Goal: Task Accomplishment & Management: Manage account settings

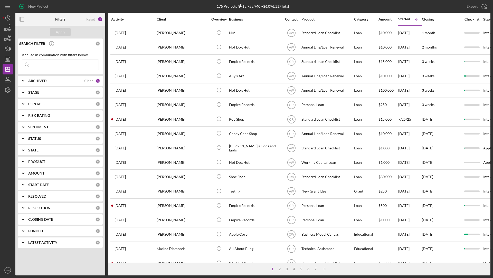
click at [36, 63] on input at bounding box center [60, 65] width 76 height 10
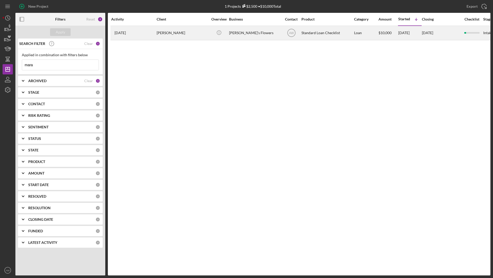
type input "mara"
click at [184, 30] on div "[PERSON_NAME]" at bounding box center [182, 33] width 51 height 14
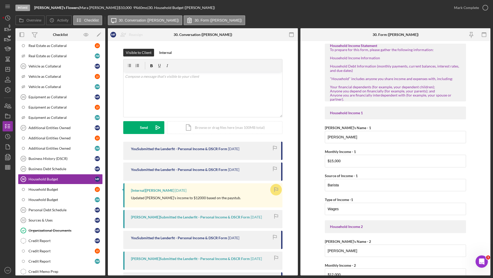
scroll to position [76, 0]
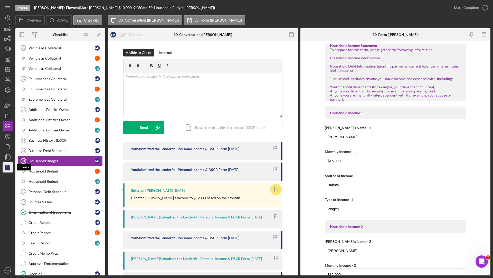
click at [10, 167] on icon "button" at bounding box center [7, 167] width 13 height 13
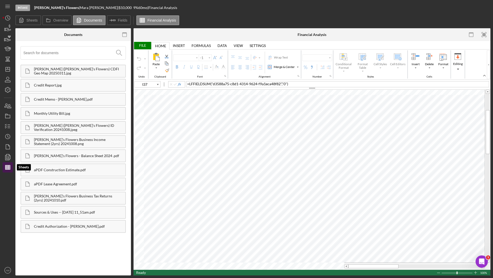
type input "Calibri"
type input "11"
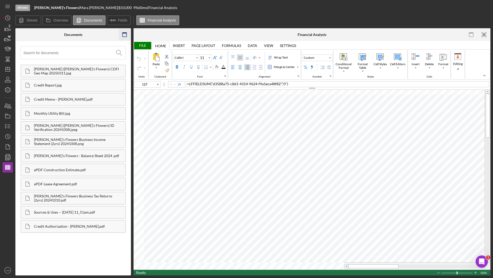
click at [124, 34] on icon "button" at bounding box center [125, 35] width 12 height 12
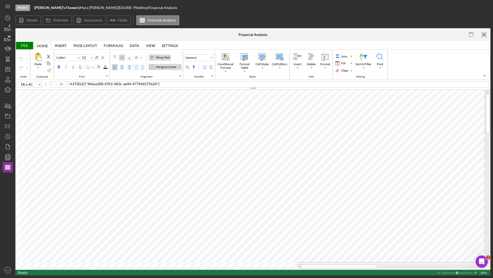
type input "B10"
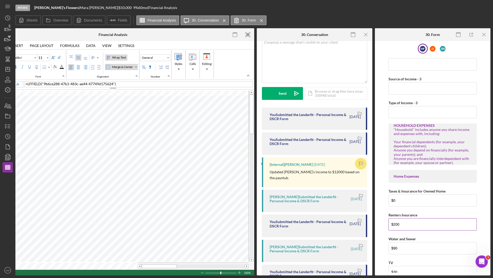
scroll to position [363, 0]
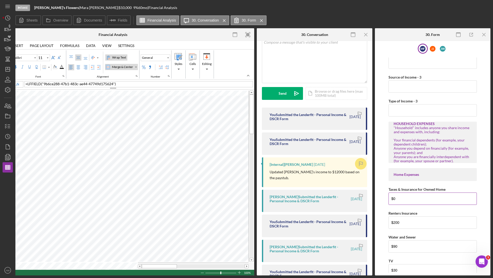
click at [399, 193] on input "$0" at bounding box center [432, 198] width 88 height 12
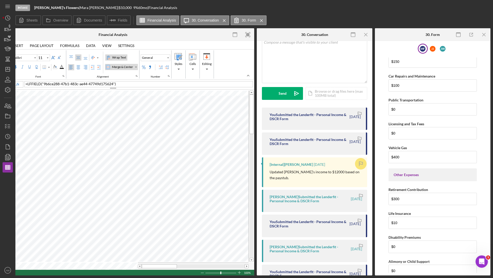
scroll to position [1169, 0]
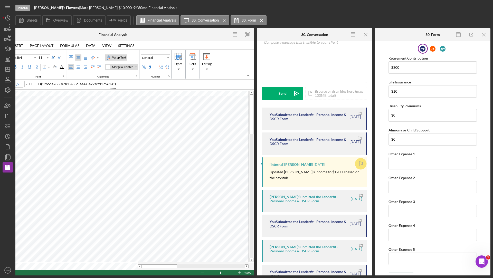
type input "$50"
click at [398, 271] on icon "submit" at bounding box center [394, 277] width 13 height 13
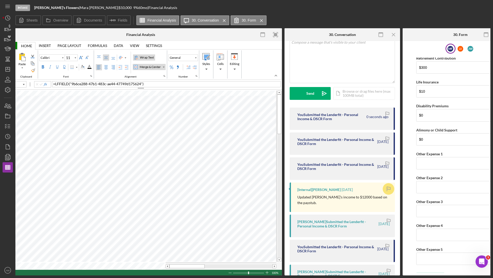
scroll to position [0, 0]
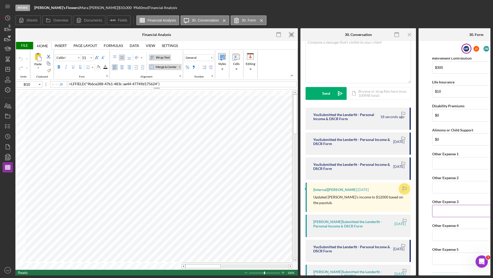
click at [449, 205] on input "Other Expense 3" at bounding box center [476, 211] width 88 height 12
click at [261, 21] on icon "Icon/Menu Close" at bounding box center [261, 20] width 9 height 13
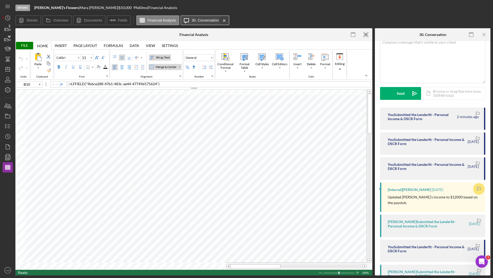
click at [226, 20] on icon "Icon/Menu Close" at bounding box center [224, 20] width 9 height 13
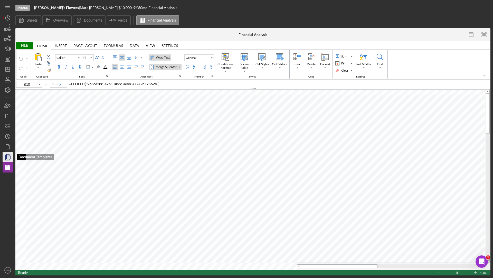
click at [8, 160] on polyline "button" at bounding box center [7, 157] width 4 height 5
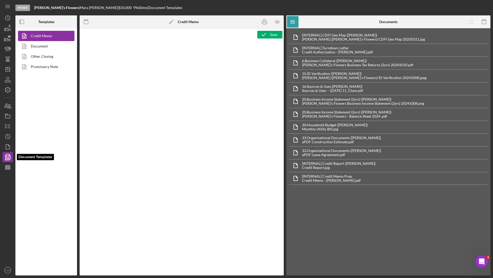
type textarea "<h2><strong><span id="Lender_Title" class="template-field mceNonEditable">Lende…"
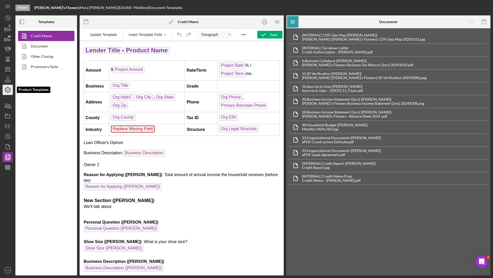
click at [7, 89] on icon "button" at bounding box center [7, 89] width 13 height 13
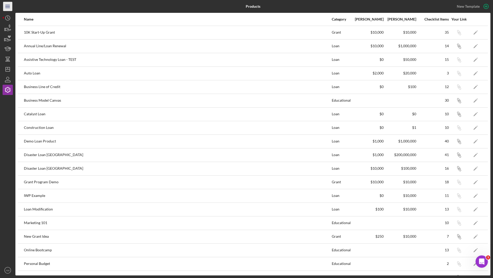
click at [7, 10] on icon "Icon/Menu" at bounding box center [8, 7] width 12 height 12
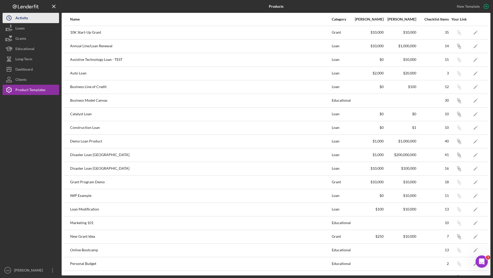
click at [20, 17] on div "Activity" at bounding box center [21, 19] width 13 height 12
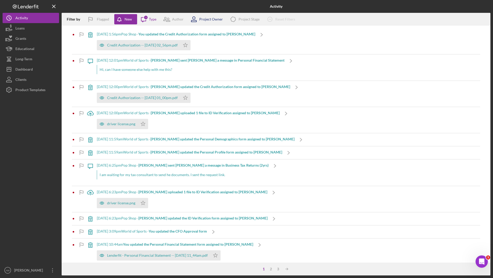
click at [205, 21] on div "Project Owner" at bounding box center [204, 19] width 35 height 13
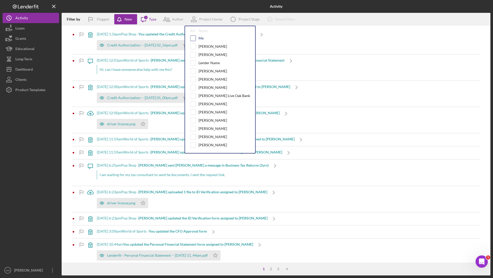
click at [192, 37] on input "checkbox" at bounding box center [192, 38] width 5 height 5
checkbox input "true"
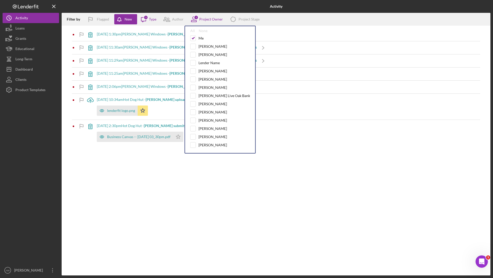
click at [291, 28] on div "[DATE] 1:30pm [PERSON_NAME] Windows - [PERSON_NAME] updated the Business Profil…" at bounding box center [276, 87] width 429 height 123
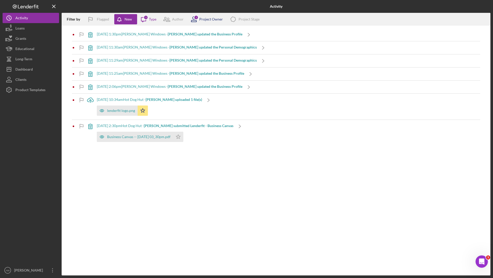
click at [194, 23] on icon at bounding box center [193, 19] width 13 height 13
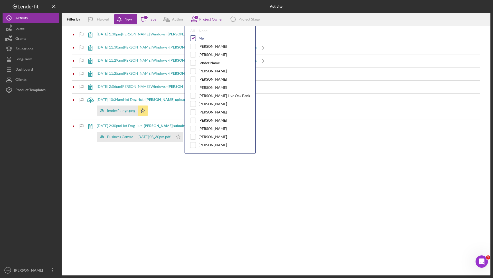
click at [193, 37] on input "checkbox" at bounding box center [192, 38] width 5 height 5
checkbox input "false"
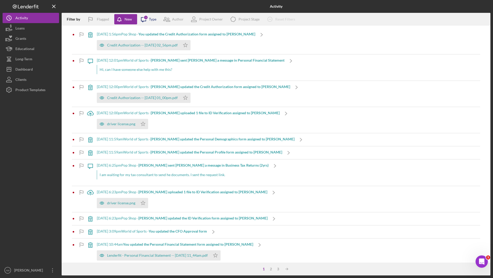
click at [148, 24] on icon "Icon/Message" at bounding box center [143, 19] width 13 height 13
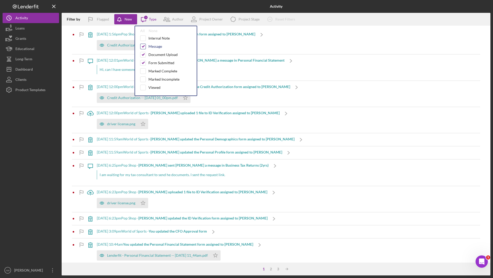
click at [143, 48] on input "checkbox" at bounding box center [142, 46] width 5 height 5
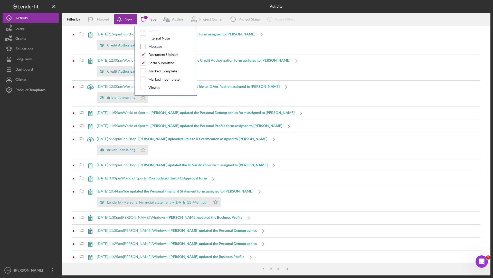
click at [143, 47] on input "checkbox" at bounding box center [142, 46] width 5 height 5
checkbox input "true"
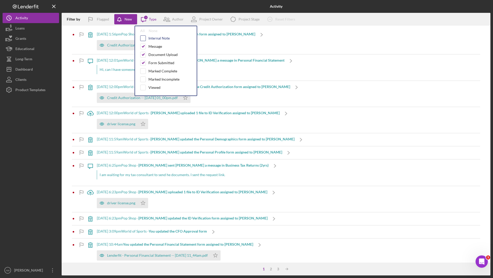
click at [142, 37] on input "checkbox" at bounding box center [142, 38] width 5 height 5
checkbox input "true"
click at [141, 69] on input "checkbox" at bounding box center [142, 71] width 5 height 5
checkbox input "true"
click at [142, 81] on div at bounding box center [143, 79] width 6 height 6
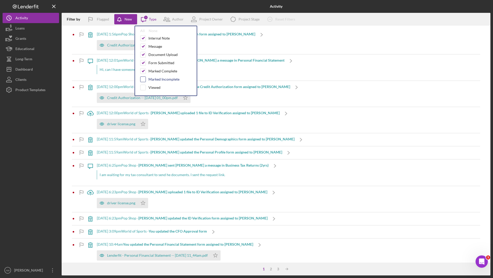
click at [143, 78] on input "checkbox" at bounding box center [142, 79] width 5 height 5
checkbox input "true"
click at [143, 85] on input "checkbox" at bounding box center [142, 87] width 5 height 5
checkbox input "true"
click at [173, 18] on div "Author" at bounding box center [178, 19] width 12 height 4
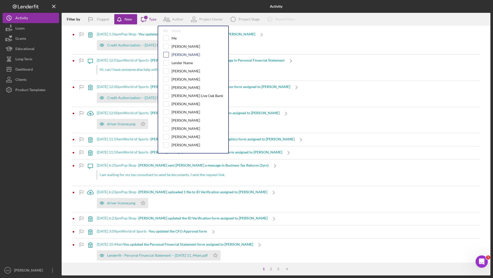
click at [166, 52] on input "checkbox" at bounding box center [165, 54] width 5 height 5
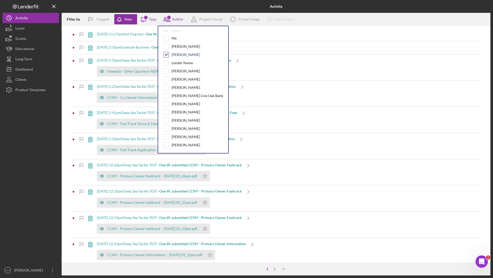
click at [166, 54] on input "checkbox" at bounding box center [165, 54] width 5 height 5
checkbox input "false"
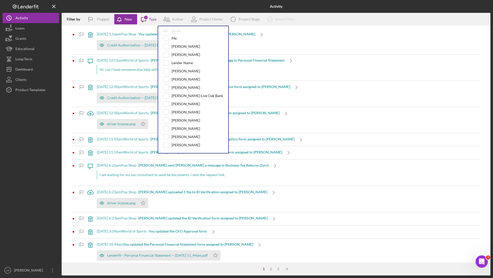
click at [298, 27] on div "[DATE] 1:56pm Pop Shop - You updated the Credit Authorization form assigned to …" at bounding box center [276, 144] width 429 height 237
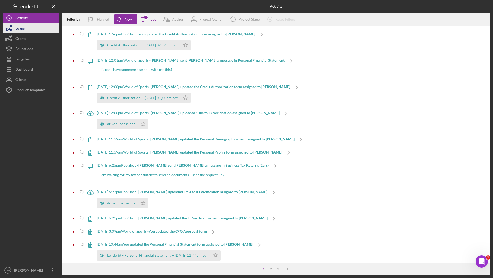
click at [20, 30] on div "Loans" at bounding box center [19, 29] width 9 height 12
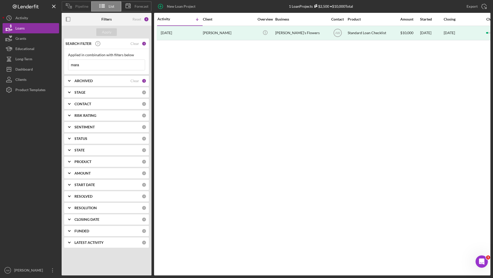
click at [74, 6] on icon at bounding box center [68, 5] width 13 height 13
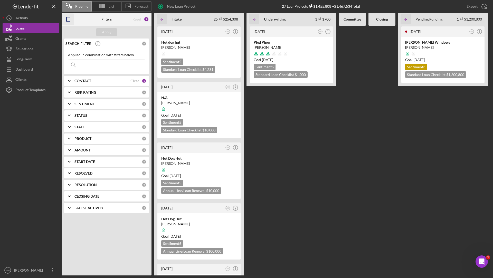
click at [68, 20] on icon "button" at bounding box center [68, 20] width 12 height 12
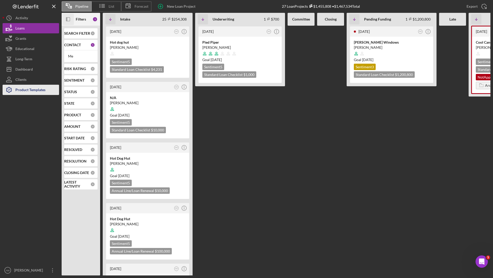
click at [13, 91] on icon "button" at bounding box center [9, 89] width 13 height 13
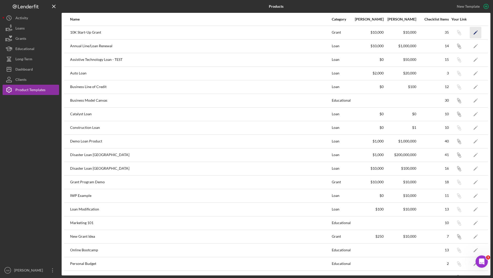
click at [476, 34] on icon "Icon/Edit" at bounding box center [476, 33] width 12 height 12
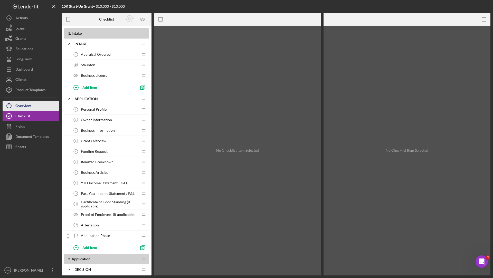
click at [18, 102] on div "Overview" at bounding box center [22, 107] width 15 height 12
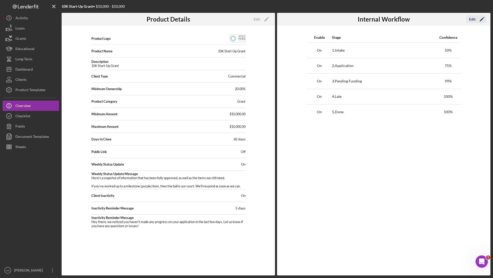
click at [477, 21] on icon "Icon/Edit" at bounding box center [481, 19] width 13 height 13
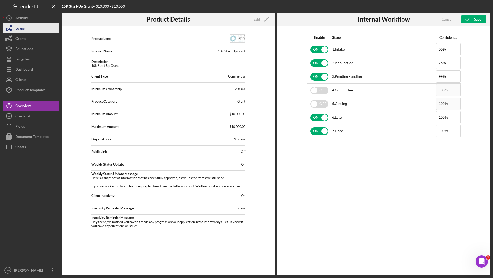
click at [30, 33] on button "Loans" at bounding box center [31, 28] width 56 height 10
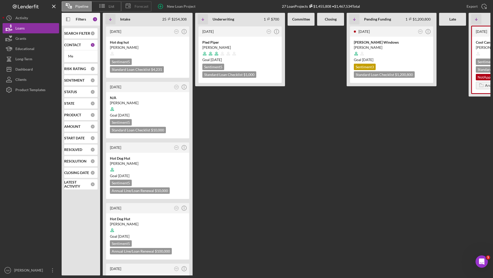
click at [128, 8] on icon at bounding box center [128, 5] width 13 height 13
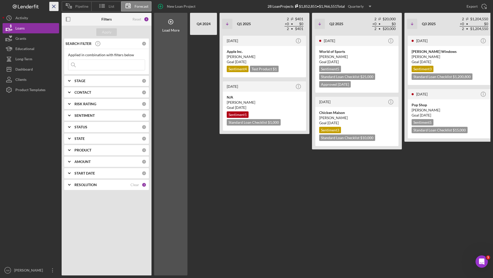
click at [51, 5] on icon "Icon/Menu Close" at bounding box center [54, 7] width 12 height 12
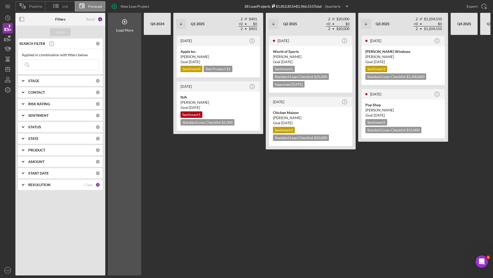
click at [342, 4] on icon "Icon/Dropdown Arrow" at bounding box center [346, 6] width 13 height 13
click at [333, 16] on div "Monthly" at bounding box center [337, 18] width 21 height 11
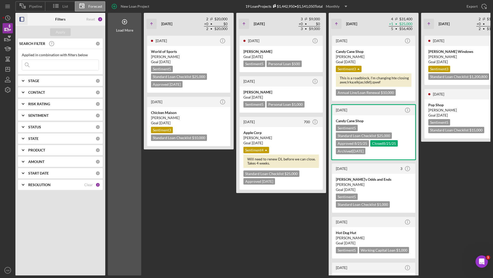
click at [20, 17] on rect "button" at bounding box center [20, 19] width 1 height 4
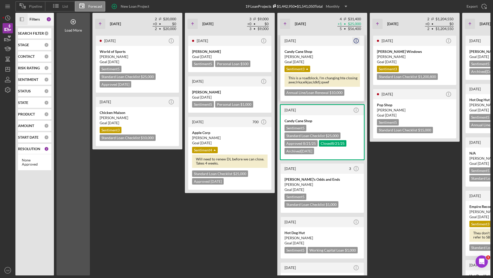
click at [358, 42] on circle "button" at bounding box center [356, 40] width 5 height 5
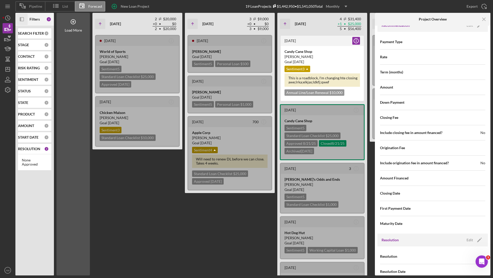
scroll to position [499, 0]
drag, startPoint x: 379, startPoint y: 192, endPoint x: 405, endPoint y: 191, distance: 26.5
click at [405, 191] on div "Payment Type Rate Term (months) Amount Down Payment Closing Fee Include closing…" at bounding box center [432, 133] width 110 height 202
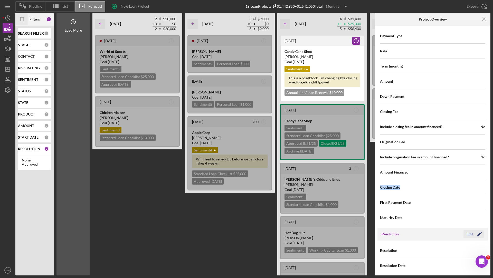
click at [473, 231] on icon "Icon/Edit" at bounding box center [479, 234] width 13 height 13
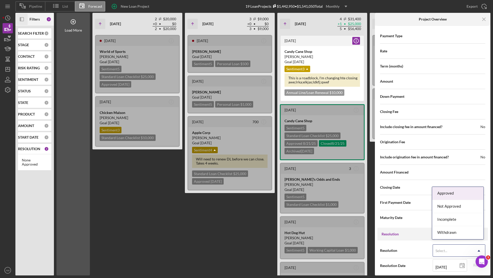
click at [438, 245] on div "Select..." at bounding box center [453, 251] width 40 height 12
click at [441, 197] on div "Approved" at bounding box center [457, 193] width 51 height 13
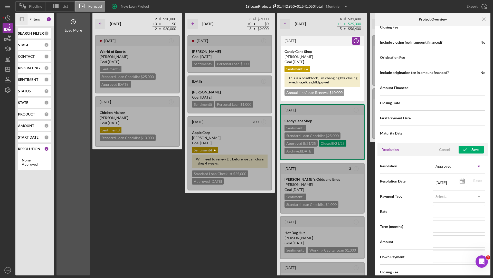
scroll to position [701, 0]
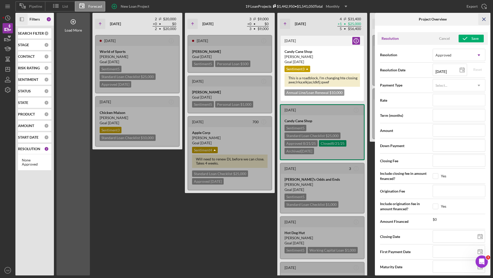
click at [483, 20] on icon "Icon/Menu Close" at bounding box center [484, 20] width 12 height 12
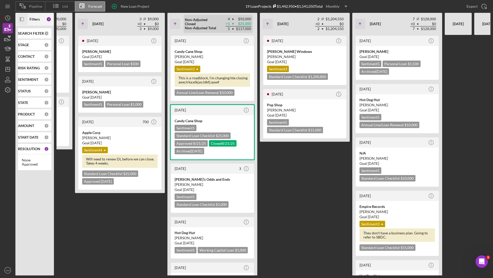
scroll to position [0, 107]
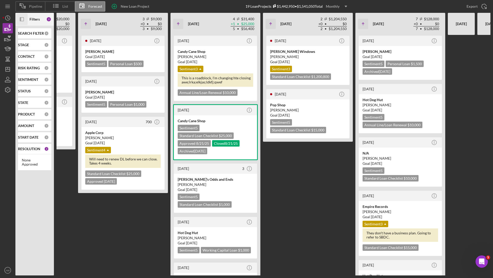
click at [335, 8] on div "Monthly" at bounding box center [333, 7] width 14 height 8
click at [340, 30] on div "Quarterly" at bounding box center [337, 29] width 21 height 11
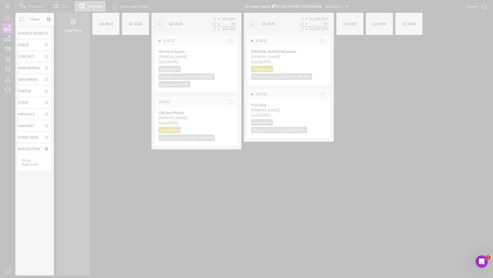
scroll to position [0, 0]
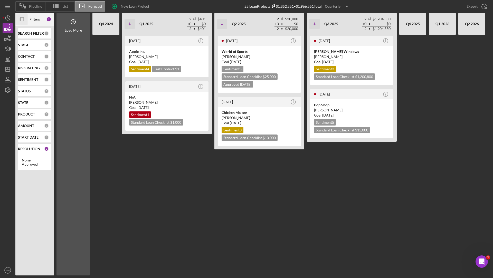
click at [336, 6] on div "Quarterly" at bounding box center [333, 7] width 16 height 8
click at [337, 40] on div "Yearly" at bounding box center [337, 39] width 21 height 10
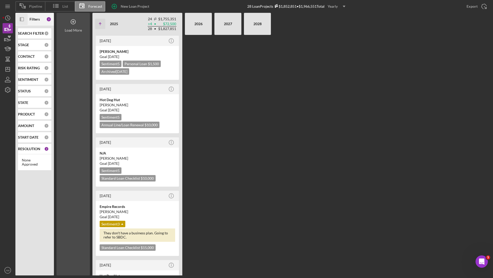
click at [87, 28] on div "Load More" at bounding box center [72, 23] width 33 height 20
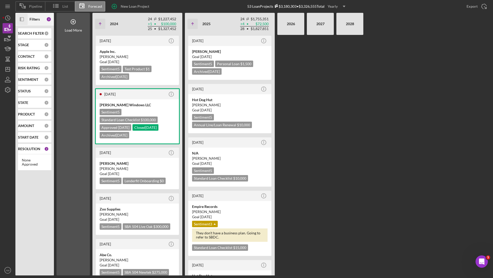
click at [22, 18] on icon "Icon/Panel Side Expand" at bounding box center [22, 20] width 12 height 12
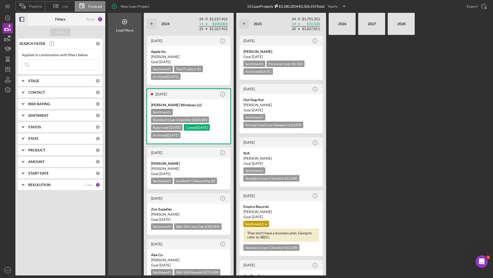
click at [24, 183] on icon "Icon/Expander" at bounding box center [23, 184] width 13 height 13
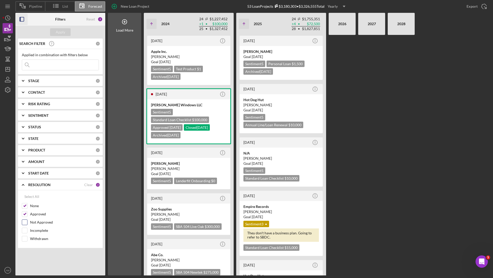
click at [25, 221] on input "Not Approved" at bounding box center [24, 222] width 5 height 5
checkbox input "true"
click at [25, 232] on div at bounding box center [25, 231] width 6 height 6
click at [25, 229] on input "Incomplete" at bounding box center [24, 230] width 5 height 5
checkbox input "true"
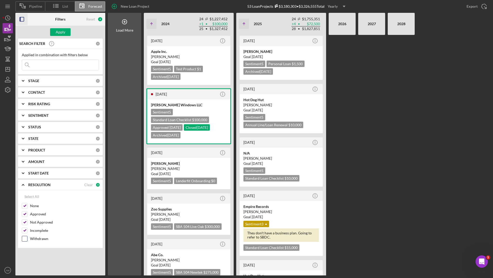
click at [25, 236] on input "Withdrawn" at bounding box center [24, 238] width 5 height 5
checkbox input "true"
click at [24, 212] on input "Approved" at bounding box center [24, 213] width 5 height 5
checkbox input "false"
click at [24, 205] on input "None" at bounding box center [24, 205] width 5 height 5
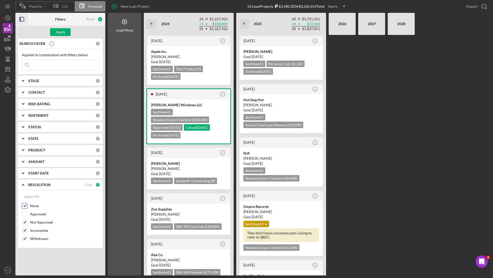
checkbox input "false"
click at [64, 34] on div "Apply" at bounding box center [60, 32] width 9 height 8
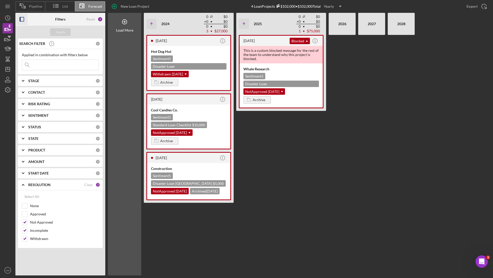
click at [342, 3] on icon "Icon/Dropdown Arrow" at bounding box center [340, 6] width 13 height 13
click at [335, 16] on div "Monthly" at bounding box center [333, 18] width 21 height 11
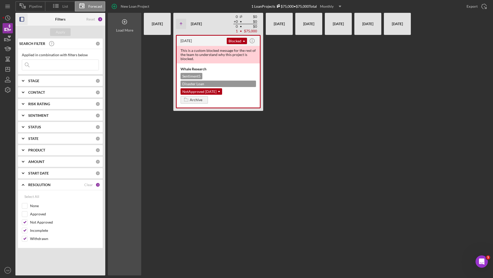
click at [123, 32] on div "Load More" at bounding box center [124, 144] width 33 height 263
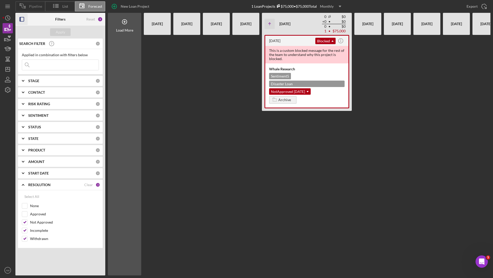
click at [29, 8] on span "Pipeline" at bounding box center [35, 6] width 13 height 4
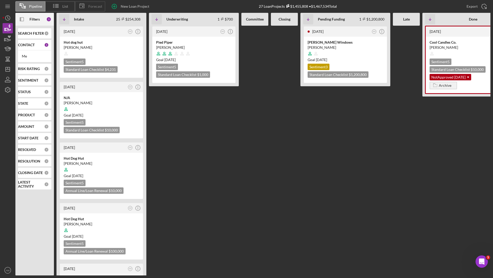
click at [81, 5] on icon at bounding box center [81, 5] width 13 height 13
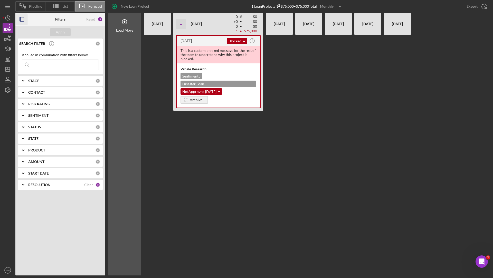
click at [21, 18] on icon "button" at bounding box center [22, 20] width 12 height 12
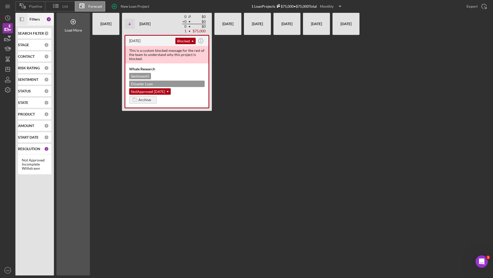
click at [23, 22] on icon "Icon/Panel Side Expand" at bounding box center [22, 20] width 12 height 12
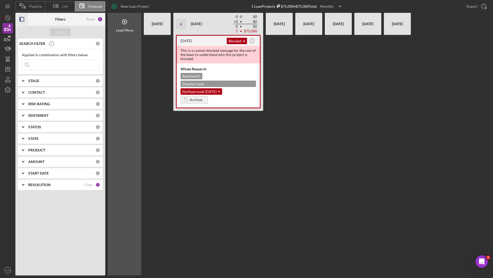
click at [27, 185] on icon "Icon/Expander" at bounding box center [23, 184] width 13 height 13
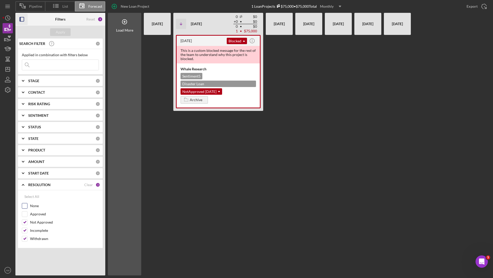
click at [25, 206] on input "None" at bounding box center [24, 205] width 5 height 5
checkbox input "true"
click at [25, 212] on input "Approved" at bounding box center [24, 213] width 5 height 5
checkbox input "true"
click at [25, 223] on input "Not Approved" at bounding box center [24, 222] width 5 height 5
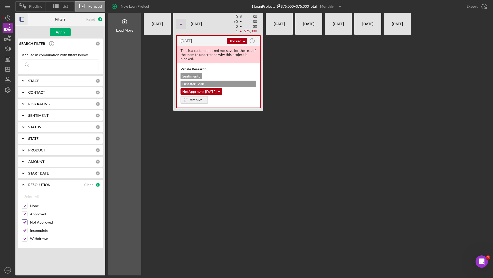
checkbox input "false"
click at [25, 232] on input "Incomplete" at bounding box center [24, 230] width 5 height 5
checkbox input "false"
click at [25, 236] on input "Withdrawn" at bounding box center [24, 238] width 5 height 5
checkbox input "false"
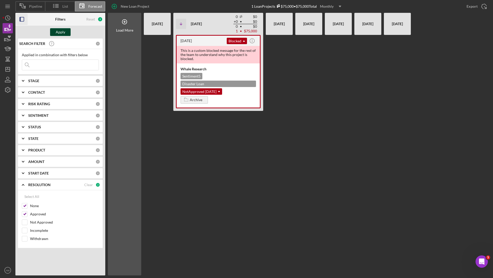
click at [63, 32] on div "Apply" at bounding box center [60, 32] width 9 height 8
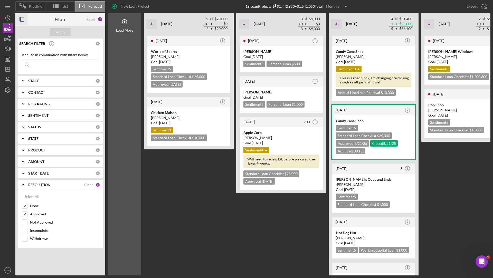
click at [24, 18] on icon "button" at bounding box center [22, 20] width 12 height 12
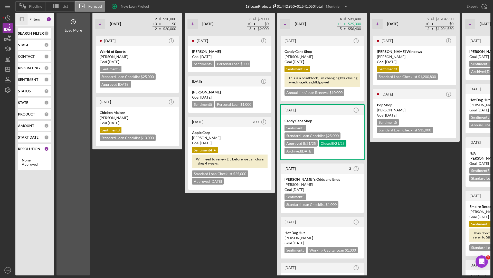
click at [23, 16] on icon "Icon/Panel Side Expand" at bounding box center [22, 20] width 12 height 12
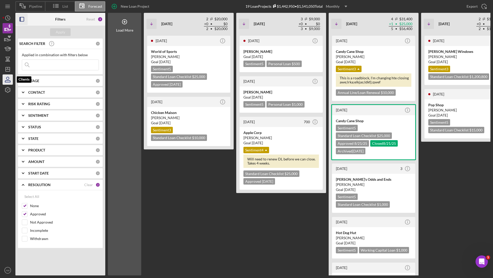
click at [5, 80] on icon "button" at bounding box center [7, 79] width 13 height 13
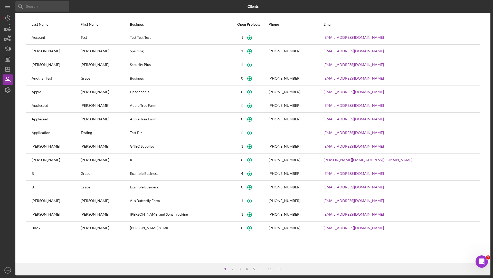
click at [44, 9] on input at bounding box center [42, 6] width 54 height 10
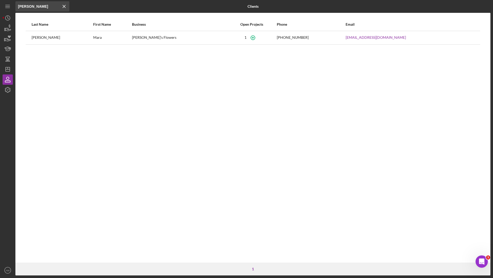
type input "[PERSON_NAME]"
click at [64, 5] on icon "Icon/Menu Close" at bounding box center [64, 6] width 10 height 10
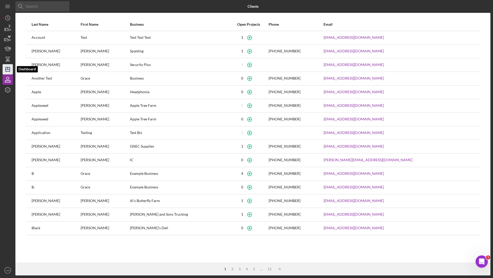
click at [6, 66] on icon "Icon/Dashboard" at bounding box center [7, 69] width 13 height 13
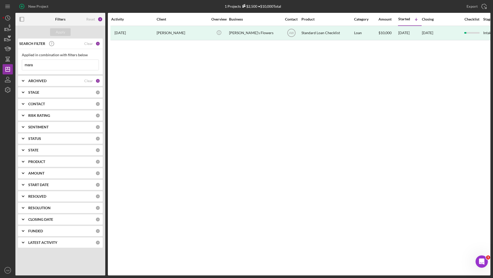
click at [40, 65] on input "mara" at bounding box center [60, 65] width 76 height 10
type input "[PERSON_NAME]"
click at [57, 30] on div "Apply" at bounding box center [60, 32] width 9 height 8
click at [21, 83] on icon "Icon/Expander" at bounding box center [23, 80] width 13 height 13
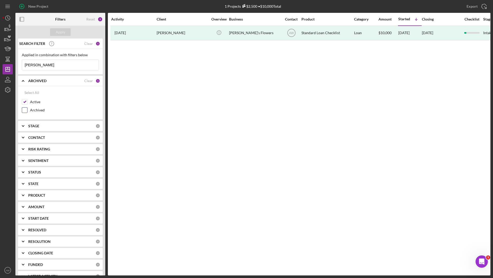
click at [25, 110] on input "Archived" at bounding box center [24, 110] width 5 height 5
checkbox input "true"
click at [59, 32] on div "Apply" at bounding box center [60, 32] width 9 height 8
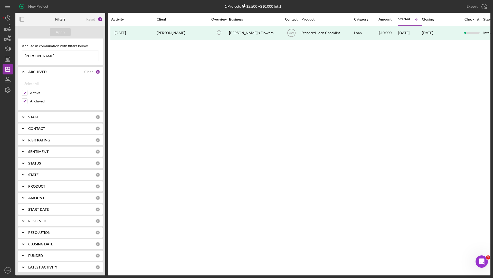
click at [45, 127] on div "CONTACT" at bounding box center [61, 129] width 67 height 4
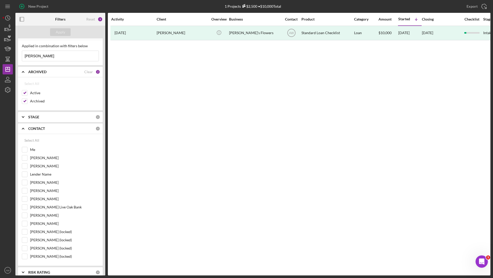
click at [23, 125] on icon "Icon/Expander" at bounding box center [23, 128] width 13 height 13
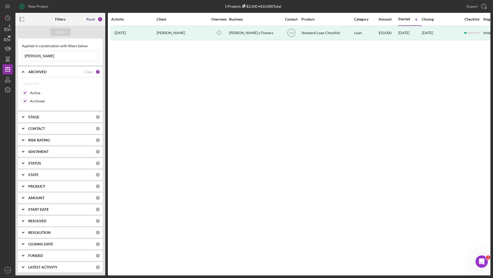
click at [92, 17] on div "Reset" at bounding box center [90, 19] width 9 height 4
click at [24, 100] on input "Archived" at bounding box center [24, 101] width 5 height 5
checkbox input "true"
click at [84, 127] on div "Clear" at bounding box center [88, 129] width 9 height 4
click at [57, 29] on div "Apply" at bounding box center [60, 32] width 9 height 8
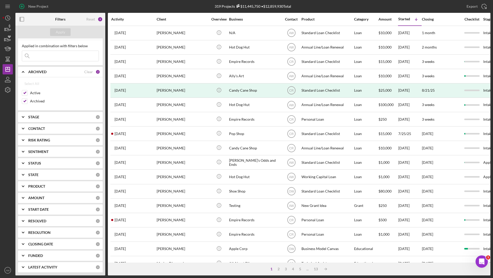
click at [43, 56] on input at bounding box center [60, 56] width 76 height 10
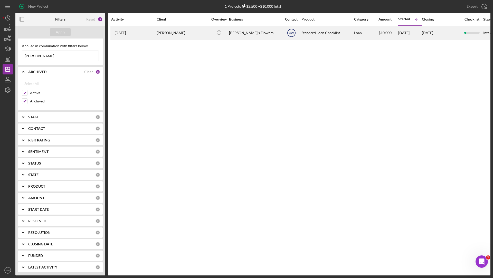
type input "[PERSON_NAME]"
click at [291, 34] on text "AW" at bounding box center [291, 33] width 5 height 4
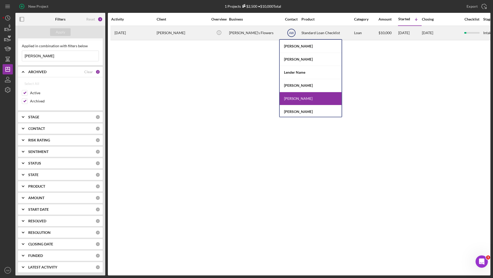
click at [291, 34] on text "AW" at bounding box center [291, 33] width 5 height 4
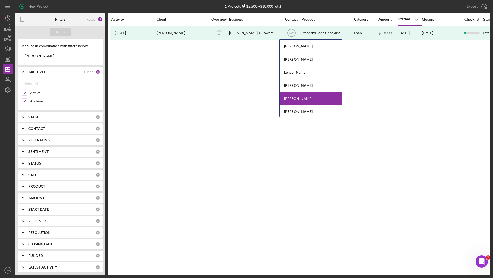
click at [383, 82] on div "Activity Client Overview Business Contact Product Category Amount Started Icon/…" at bounding box center [299, 144] width 382 height 263
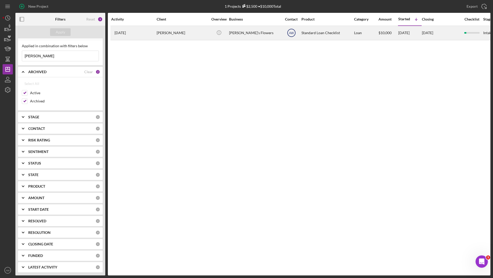
click at [292, 33] on text "AW" at bounding box center [291, 33] width 5 height 4
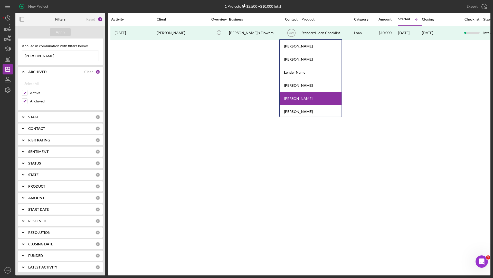
click at [366, 81] on div "Activity Client Overview Business Contact Product Category Amount Started Icon/…" at bounding box center [299, 144] width 382 height 263
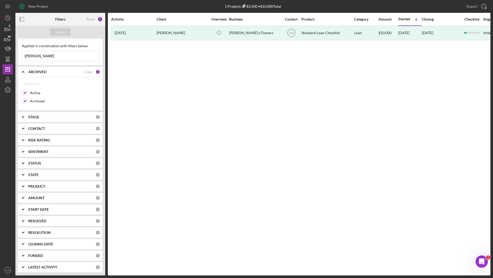
click at [41, 127] on b "CONTACT" at bounding box center [36, 129] width 17 height 4
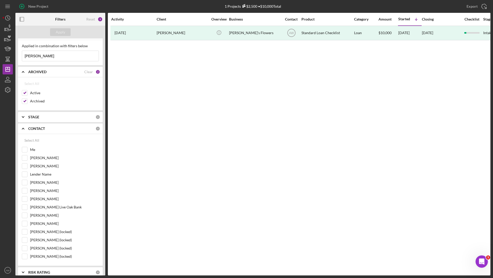
click at [25, 127] on icon "Icon/Expander" at bounding box center [23, 128] width 13 height 13
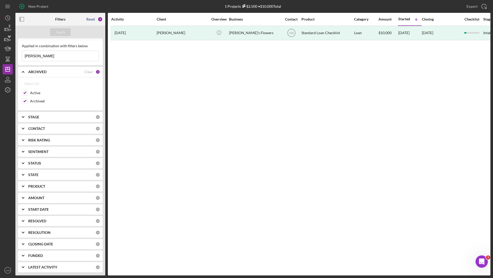
click at [92, 20] on div "Reset" at bounding box center [90, 19] width 9 height 4
checkbox input "false"
click at [73, 127] on div "CONTACT" at bounding box center [56, 129] width 56 height 4
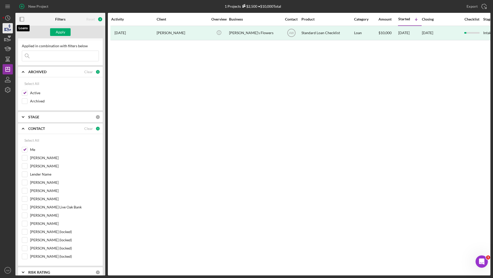
click at [6, 31] on icon "button" at bounding box center [7, 29] width 5 height 3
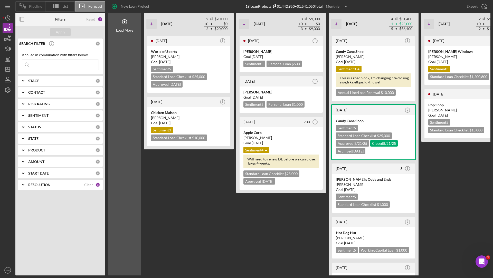
click at [31, 7] on span "Pipeline" at bounding box center [35, 6] width 13 height 4
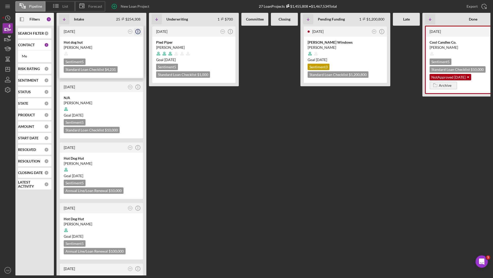
click at [138, 30] on icon "button" at bounding box center [138, 30] width 1 height 1
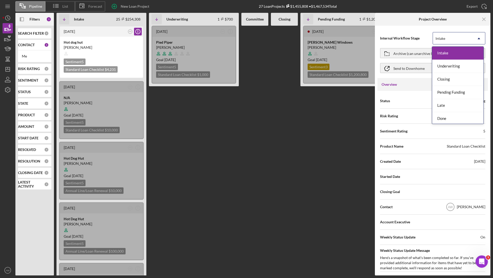
click at [455, 40] on div "Intake" at bounding box center [453, 39] width 40 height 12
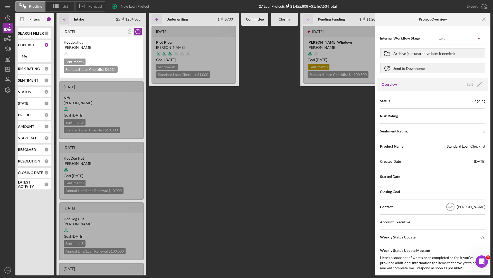
click at [412, 25] on div at bounding box center [394, 19] width 38 height 13
click at [474, 84] on icon "Icon/Edit" at bounding box center [479, 84] width 13 height 13
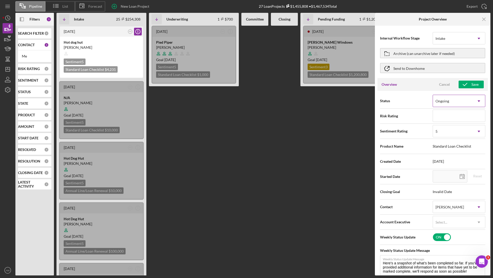
click at [464, 105] on div "Ongoing" at bounding box center [453, 101] width 40 height 12
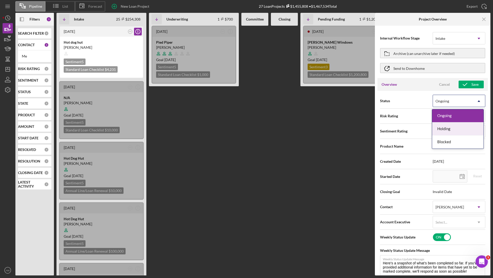
click at [447, 130] on div "Holding" at bounding box center [457, 128] width 51 height 13
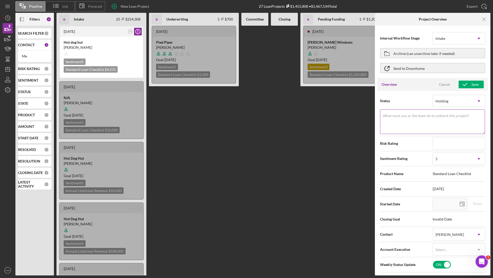
click at [425, 128] on textarea "What must you or the team do to unblock this project?" at bounding box center [432, 121] width 105 height 25
type textarea "W"
type textarea "Wai"
type textarea "Wait"
type textarea "Waiti"
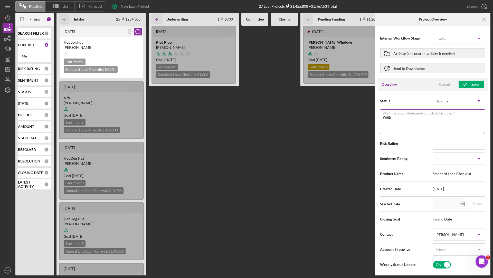
type textarea "Waitin"
type textarea "Waiting"
type textarea "Waiting o"
type textarea "Waiting on"
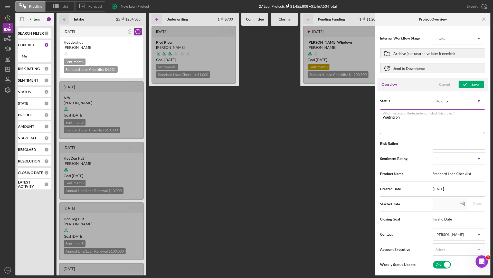
type textarea "Waiting on B"
type textarea "Waiting on Bu"
type textarea "Waiting on Bus"
type textarea "Waiting on Busi"
type textarea "Waiting on Busin"
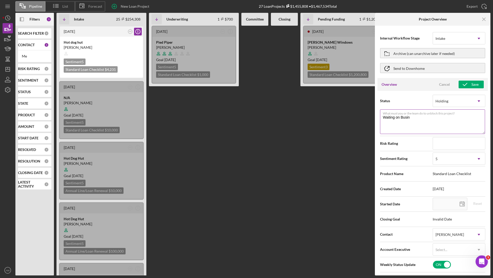
type textarea "Waiting on Busine"
type textarea "Waiting on Busines"
type textarea "Waiting on Business"
type textarea "Waiting on Business P"
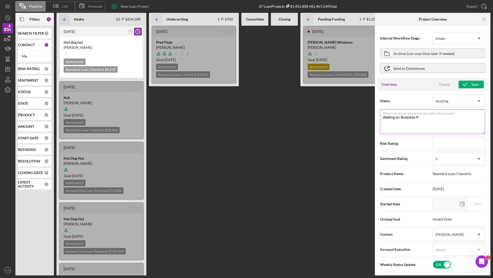
type textarea "Waiting on Business Pl"
type textarea "Waiting on Business Pla"
type textarea "Waiting on Business Plan"
type textarea "Waiting on Business Plan."
type textarea "Waiting on Business Plan. C"
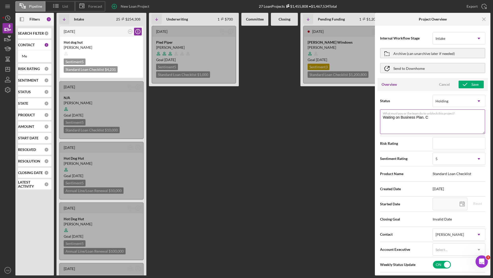
type textarea "Waiting on Business Plan. Cl"
type textarea "Waiting on Business Plan. Cli"
type textarea "Waiting on Business Plan. Clie"
type textarea "Waiting on Business Plan. [GEOGRAPHIC_DATA]"
type textarea "Waiting on Business Plan. Client"
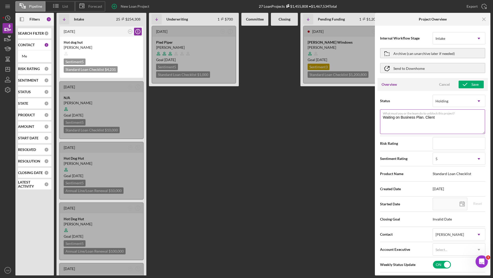
type textarea "Waiting on Business Plan. Client"
type textarea "Waiting on Business Plan. [GEOGRAPHIC_DATA]"
type textarea "Waiting on Business Plan. Clie"
type textarea "Waiting on Business Plan. Cli"
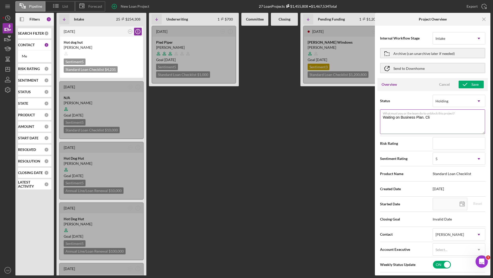
type textarea "Waiting on Business Plan. Cl"
type textarea "Waiting on Business Plan. C"
type textarea "Waiting on Business Plan."
type textarea "Waiting on Business Plan. A"
type textarea "Waiting on Business Plan. An"
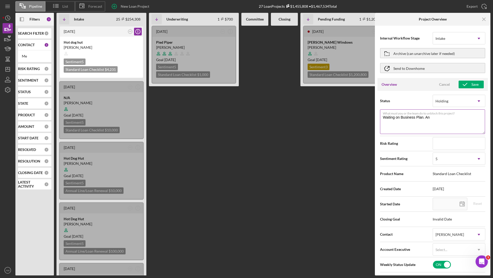
type textarea "Waiting on Business Plan. [PERSON_NAME]"
type textarea "Waiting on Business Plan. [PERSON_NAME] wo"
type textarea "Waiting on Business Plan. [PERSON_NAME]"
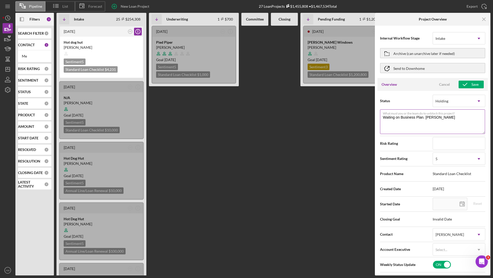
type textarea "Waiting on Business Plan. [PERSON_NAME] work"
type textarea "Waiting on Business Plan. [PERSON_NAME]"
type textarea "Waiting on Business Plan. [PERSON_NAME] working"
type textarea "Waiting on Business Plan. [PERSON_NAME] working w"
type textarea "Waiting on Business Plan. [PERSON_NAME] working wi"
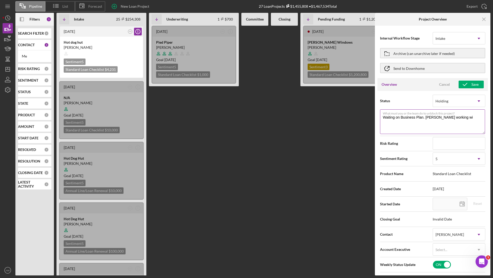
type textarea "Waiting on Business Plan. [PERSON_NAME] working wit"
type textarea "Waiting on Business Plan. [PERSON_NAME] working with"
type textarea "Waiting on Business Plan. [PERSON_NAME] working with S"
type textarea "Waiting on Business Plan. [PERSON_NAME] working with SB"
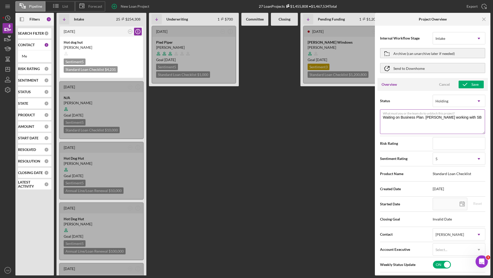
type textarea "Waiting on Business Plan. [PERSON_NAME] working with SBD"
type textarea "Waiting on Business Plan. [PERSON_NAME] working with SBDC"
type textarea "Waiting on Business Plan. [PERSON_NAME] working with SBDC."
type textarea "Waiting on Business Plan. [PERSON_NAME] working with SBDC. S"
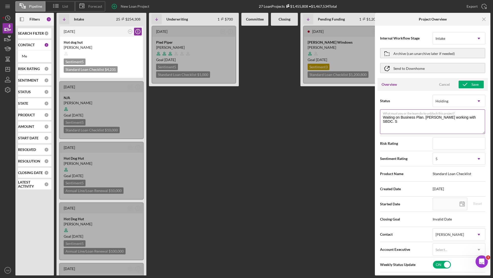
type textarea "Waiting on Business Plan. [PERSON_NAME] working with SBDC. Sh"
type textarea "Waiting on Business Plan. [PERSON_NAME] working with SBDC. Sho"
type textarea "Waiting on Business Plan. [PERSON_NAME] working with SBDC. Shou"
type textarea "Waiting on Business Plan. [PERSON_NAME] working with SBDC. [GEOGRAPHIC_DATA]"
type textarea "Waiting on Business Plan. [PERSON_NAME] working with SBDC. Should"
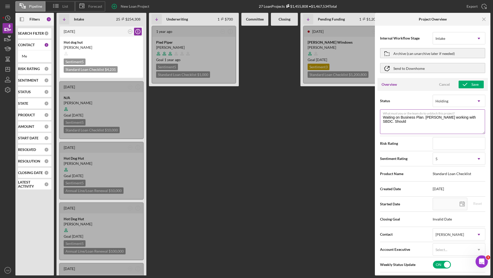
type textarea "Waiting on Business Plan. [PERSON_NAME] working with SBDC. Should"
type textarea "Waiting on Business Plan. [PERSON_NAME] working with SBDC. Should b"
type textarea "Waiting on Business Plan. [PERSON_NAME] working with SBDC. Should be"
type textarea "Waiting on Business Plan. [PERSON_NAME] working with SBDC. Should be 2"
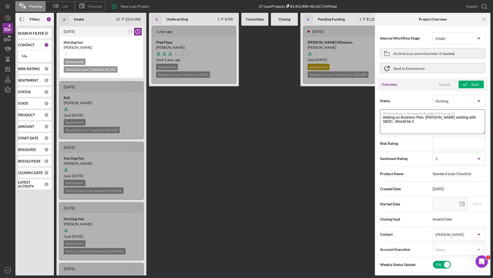
type textarea "Waiting on Business Plan. [PERSON_NAME] working with SBDC. Should be 2 w"
type textarea "Waiting on Business Plan. [PERSON_NAME] working with SBDC. Should be 2 we"
type textarea "Waiting on Business Plan. [PERSON_NAME] working with SBDC. Should be 2 week"
type textarea "Waiting on Business Plan. [PERSON_NAME] working with SBDC. Should be 2 weeks"
type textarea "Waiting on Business Plan. [PERSON_NAME] working with SBDC. Should be 2 weeks."
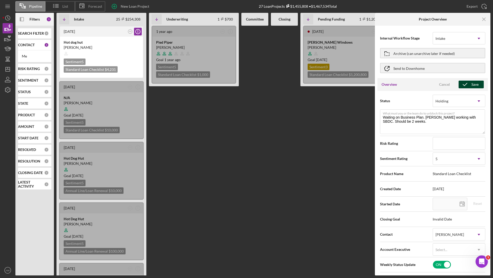
click at [474, 82] on div "Save" at bounding box center [474, 85] width 7 height 8
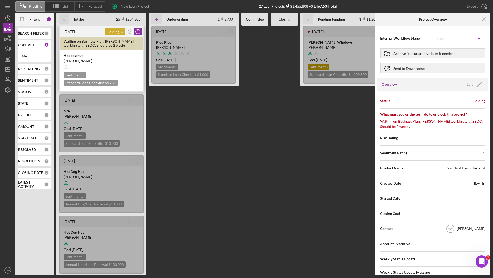
click at [116, 32] on div "Holding Icon/Dropdown Arrow" at bounding box center [115, 31] width 20 height 6
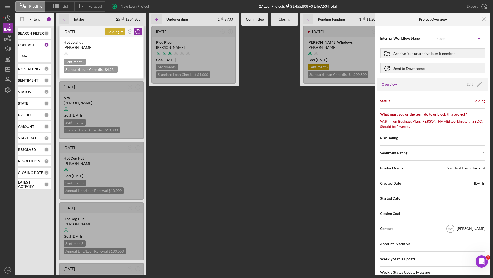
click at [116, 32] on div "Holding Icon/Dropdown Arrow" at bounding box center [115, 31] width 20 height 6
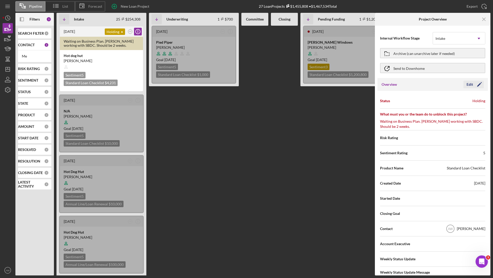
click at [469, 82] on div "Edit" at bounding box center [469, 85] width 6 height 8
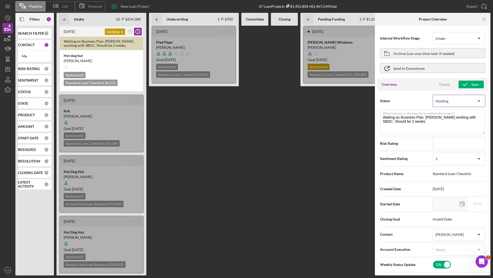
click at [450, 100] on div "Holding" at bounding box center [453, 101] width 40 height 12
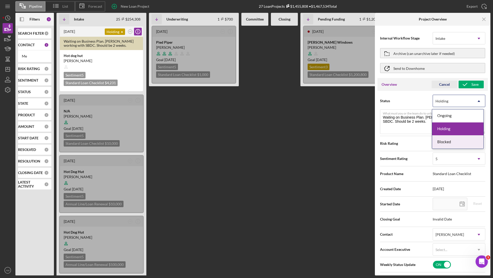
click at [440, 86] on div "Cancel" at bounding box center [444, 85] width 11 height 8
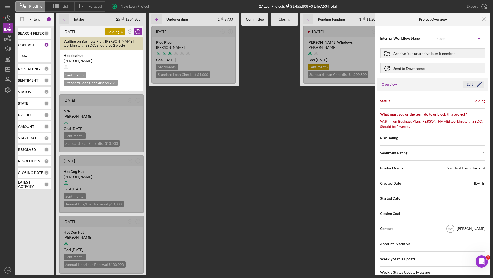
click at [467, 82] on div "Edit" at bounding box center [469, 85] width 6 height 8
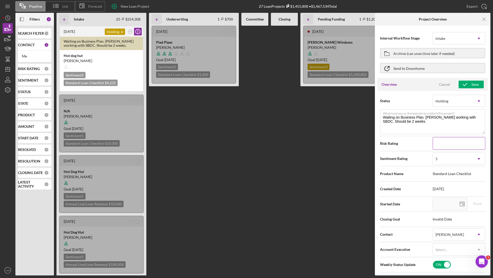
click at [453, 141] on input at bounding box center [458, 143] width 53 height 12
click at [445, 143] on input at bounding box center [458, 143] width 53 height 12
type input "5"
click at [466, 86] on icon "button" at bounding box center [464, 84] width 13 height 13
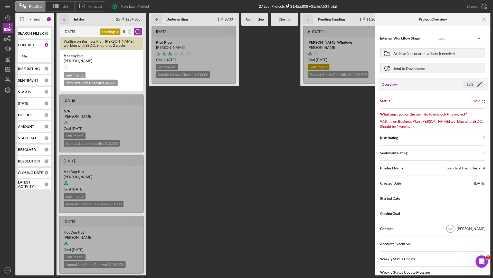
click at [474, 83] on icon "Icon/Edit" at bounding box center [479, 84] width 13 height 13
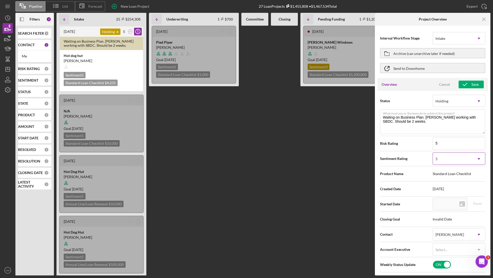
click at [447, 157] on div "5" at bounding box center [453, 159] width 40 height 12
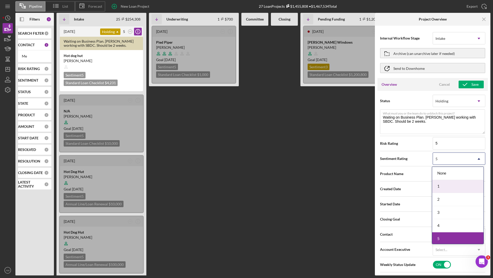
click at [441, 187] on div "1" at bounding box center [457, 186] width 51 height 13
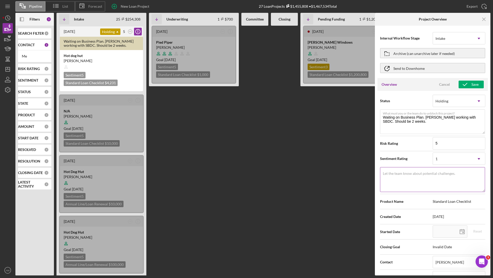
click at [422, 178] on textarea "Let the team know about potential challenges." at bounding box center [432, 179] width 105 height 25
type textarea "s"
type textarea "S"
type textarea "St"
type textarea "Sta"
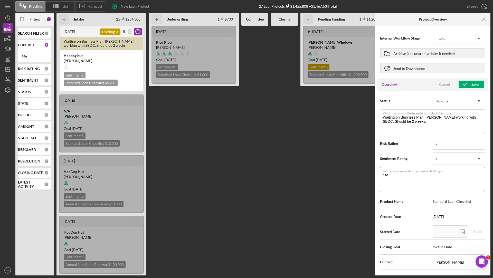
type textarea "Star"
type textarea "Start"
type textarea "Start-u"
click at [463, 83] on icon "button" at bounding box center [464, 84] width 13 height 13
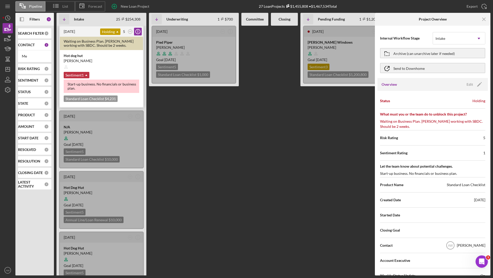
click at [78, 75] on div "Sentiment 1 Icon/Dropdown Arrow" at bounding box center [77, 75] width 26 height 6
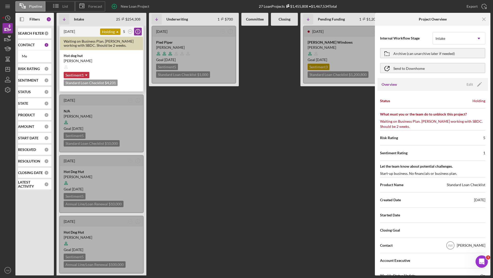
click at [78, 75] on div "Sentiment 1 Icon/Dropdown Arrow" at bounding box center [77, 75] width 26 height 6
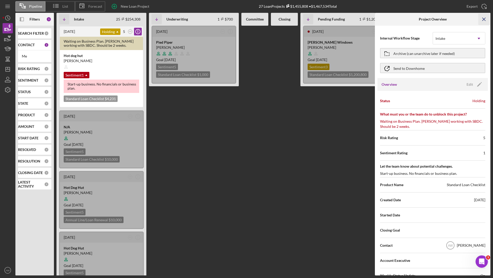
click at [479, 15] on icon "Icon/Menu Close" at bounding box center [484, 20] width 12 height 12
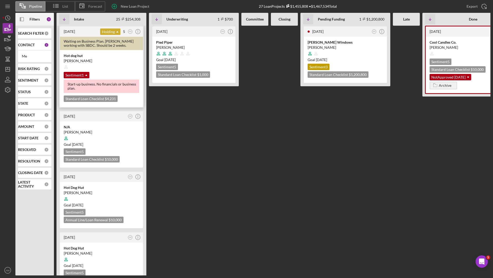
click at [109, 29] on div "Holding Icon/Dropdown Arrow" at bounding box center [110, 31] width 20 height 6
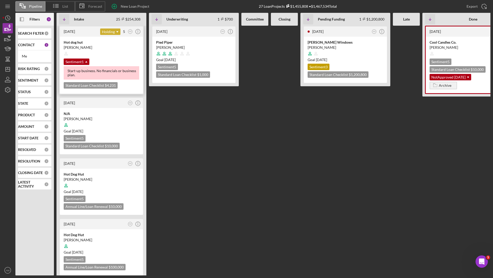
click at [109, 29] on div "Holding Icon/Dropdown Arrow" at bounding box center [110, 31] width 20 height 6
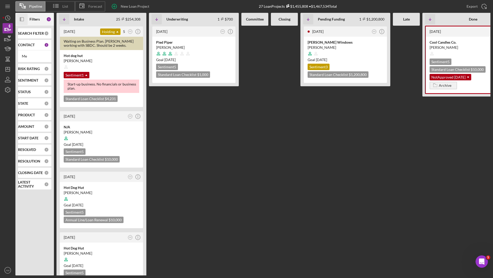
click at [21, 19] on icon "Icon/Panel Side Expand" at bounding box center [22, 20] width 12 height 12
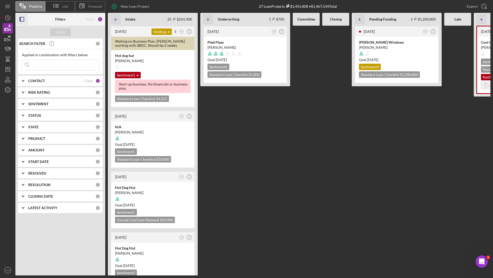
click at [22, 104] on icon "Icon/Expander" at bounding box center [23, 104] width 13 height 13
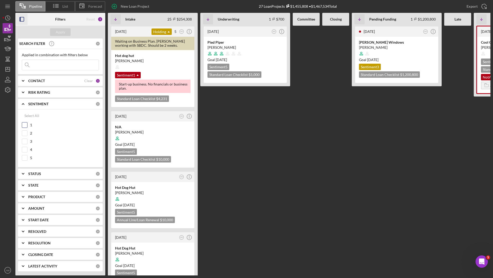
click at [25, 125] on input "1" at bounding box center [24, 124] width 5 height 5
click at [25, 131] on input "2" at bounding box center [24, 133] width 5 height 5
click at [25, 140] on input "3" at bounding box center [24, 141] width 5 height 5
click at [59, 35] on div "Apply" at bounding box center [60, 32] width 9 height 8
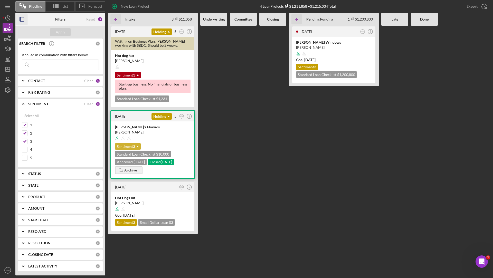
click at [136, 147] on icon "Icon/Dropdown Arrow" at bounding box center [137, 146] width 10 height 10
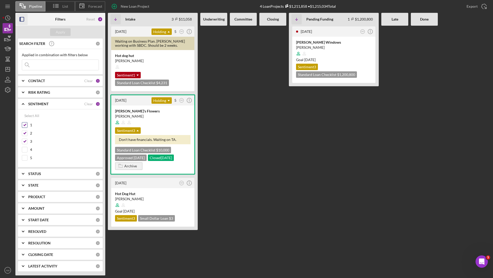
click at [23, 128] on div "1" at bounding box center [60, 126] width 77 height 8
click at [25, 124] on input "1" at bounding box center [24, 124] width 5 height 5
click at [25, 131] on input "2" at bounding box center [24, 133] width 5 height 5
click at [25, 139] on input "3" at bounding box center [24, 141] width 5 height 5
click at [25, 148] on input "4" at bounding box center [24, 149] width 5 height 5
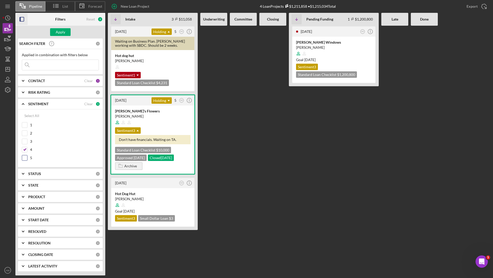
click at [25, 155] on input "5" at bounding box center [24, 157] width 5 height 5
click at [64, 34] on div "Apply" at bounding box center [60, 32] width 9 height 8
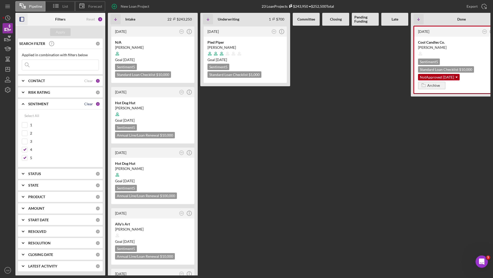
click at [88, 103] on div "Clear" at bounding box center [88, 104] width 9 height 4
click at [59, 31] on div "Apply" at bounding box center [60, 32] width 9 height 8
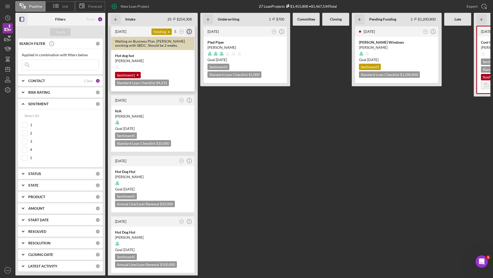
click at [189, 30] on icon "Icon/Info" at bounding box center [189, 31] width 13 height 13
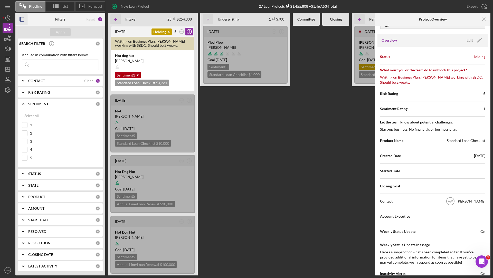
scroll to position [54, 0]
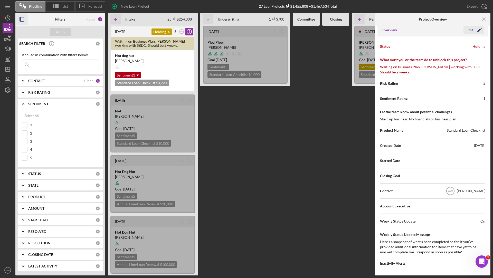
click at [474, 34] on div "Edit Icon/Edit" at bounding box center [473, 30] width 20 height 8
click at [470, 31] on div "Edit" at bounding box center [469, 30] width 6 height 8
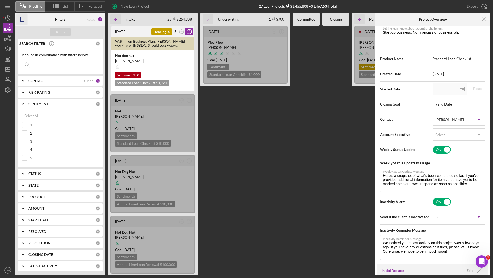
scroll to position [145, 0]
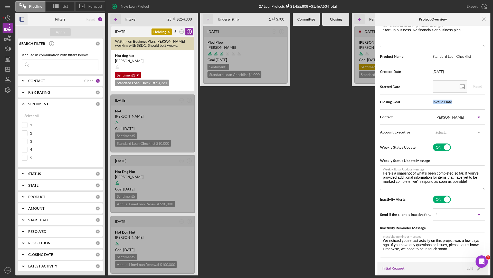
drag, startPoint x: 452, startPoint y: 99, endPoint x: 421, endPoint y: 100, distance: 30.8
click at [421, 100] on div "Closing Goal Invalid Date" at bounding box center [432, 101] width 105 height 13
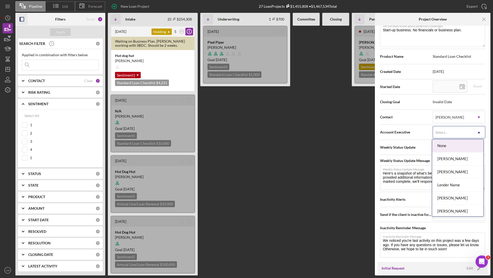
click at [458, 128] on div "Select..." at bounding box center [453, 133] width 40 height 12
click at [443, 177] on div "[PERSON_NAME]" at bounding box center [457, 172] width 51 height 13
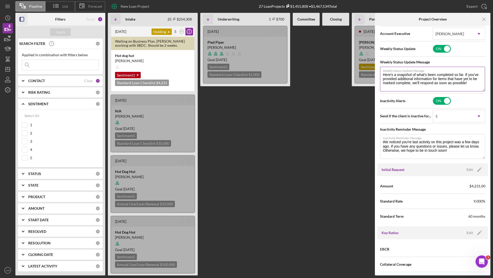
scroll to position [297, 0]
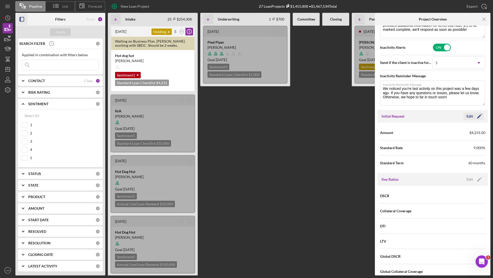
click at [468, 115] on div "Edit" at bounding box center [469, 116] width 6 height 8
click at [442, 113] on div "Cancel" at bounding box center [444, 116] width 11 height 8
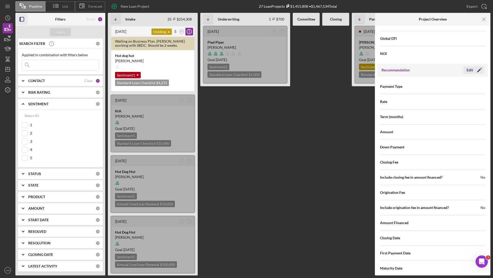
scroll to position [549, 0]
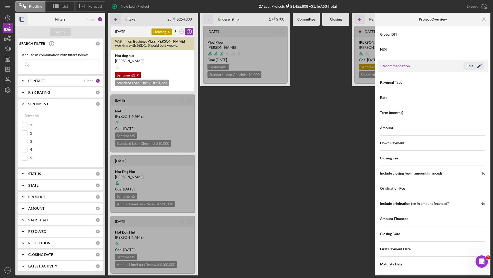
click at [466, 62] on div "Edit" at bounding box center [469, 66] width 6 height 8
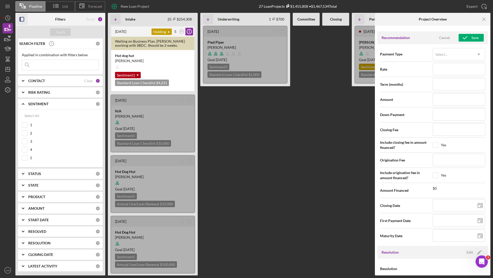
scroll to position [594, 0]
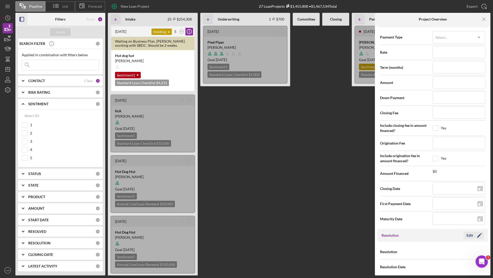
click at [464, 231] on button "Edit Icon/Edit" at bounding box center [473, 235] width 20 height 8
click at [449, 248] on div "Select..." at bounding box center [453, 252] width 40 height 12
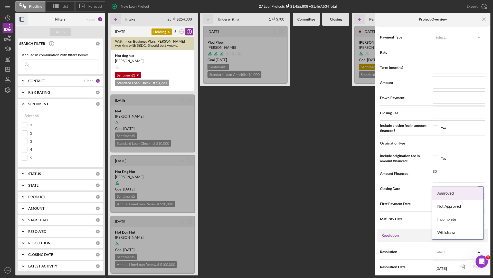
click at [445, 196] on div "Approved" at bounding box center [457, 193] width 51 height 13
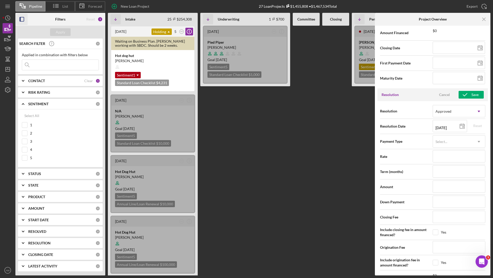
scroll to position [790, 0]
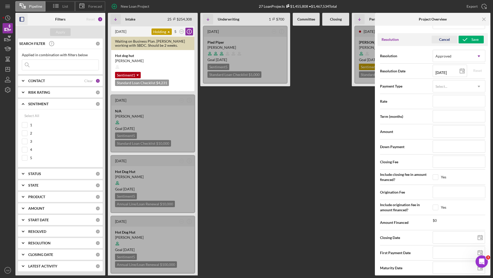
click at [439, 37] on div "Cancel" at bounding box center [444, 40] width 11 height 8
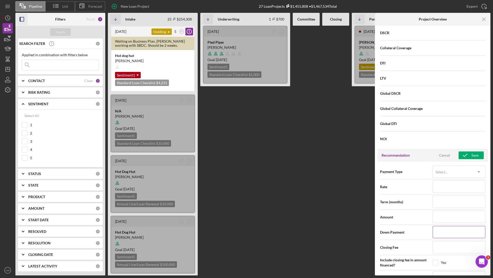
scroll to position [408, 0]
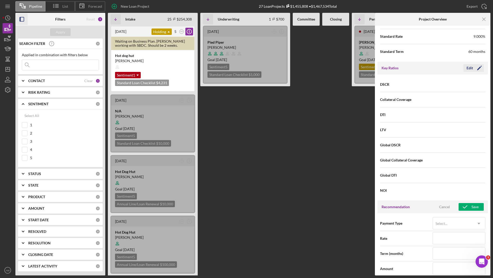
click at [469, 67] on div "Edit" at bounding box center [469, 68] width 6 height 8
click at [445, 65] on div "Cancel" at bounding box center [444, 68] width 11 height 8
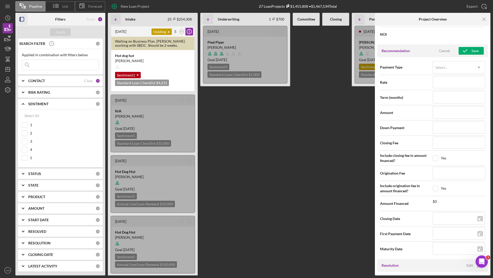
scroll to position [594, 0]
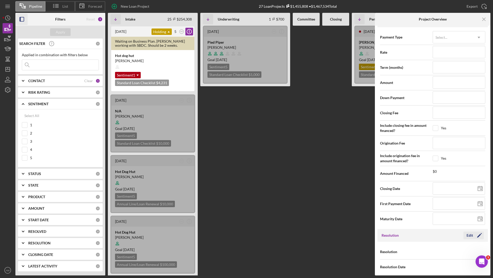
click at [467, 231] on div "Edit" at bounding box center [469, 235] width 6 height 8
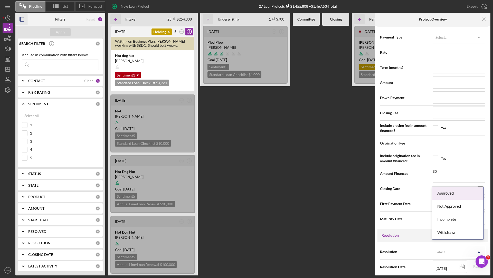
click at [444, 250] on div "Select..." at bounding box center [441, 252] width 12 height 4
click at [444, 209] on div "Not Approved" at bounding box center [457, 206] width 51 height 13
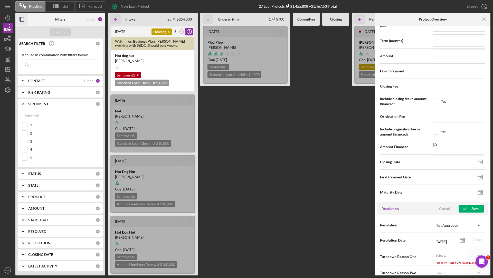
scroll to position [627, 0]
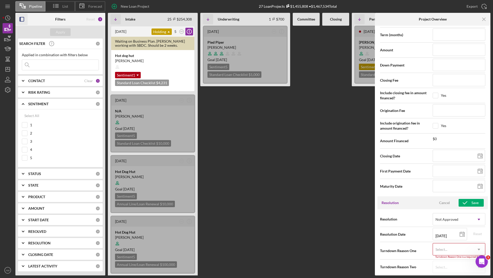
click at [452, 247] on div "Select..." at bounding box center [453, 250] width 40 height 12
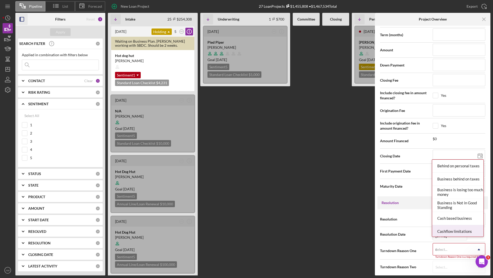
scroll to position [625, 0]
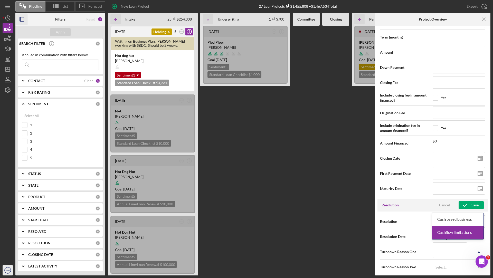
click at [7, 267] on icon "AW" at bounding box center [8, 270] width 10 height 13
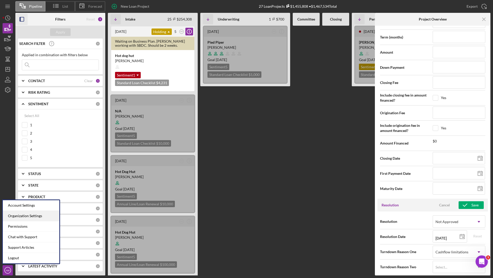
click at [20, 217] on div "Organization Settings" at bounding box center [31, 216] width 56 height 11
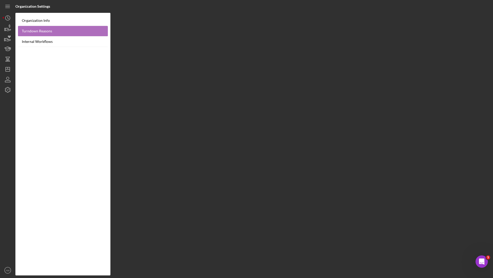
click at [42, 33] on link "Turndown Reasons" at bounding box center [63, 31] width 90 height 11
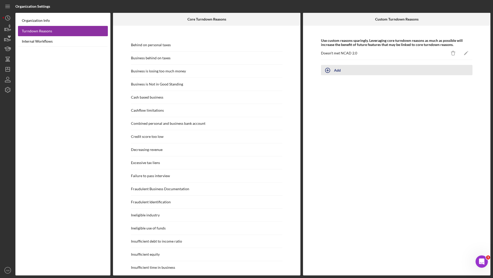
click at [331, 68] on icon "button" at bounding box center [327, 70] width 13 height 13
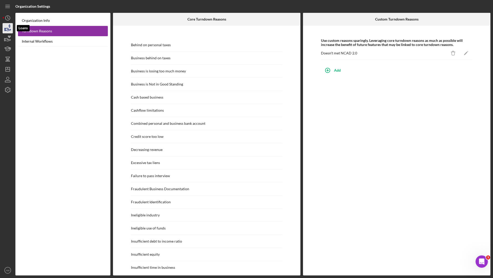
click at [5, 33] on icon "button" at bounding box center [7, 28] width 13 height 13
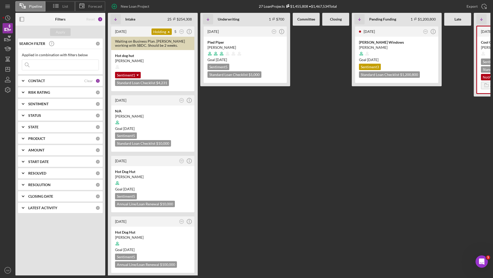
scroll to position [0, 76]
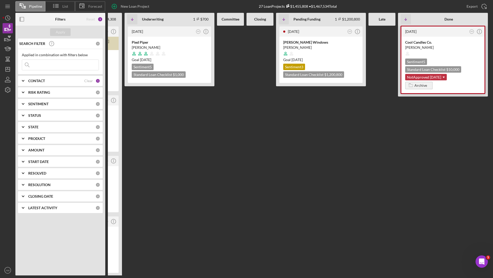
click at [442, 79] on icon "Icon/Dropdown Arrow" at bounding box center [443, 77] width 10 height 10
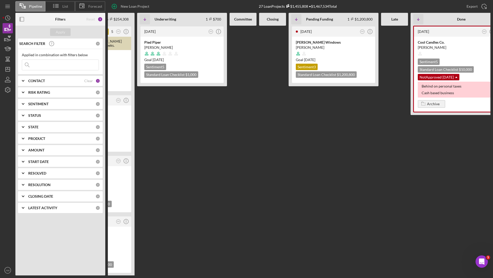
scroll to position [0, 0]
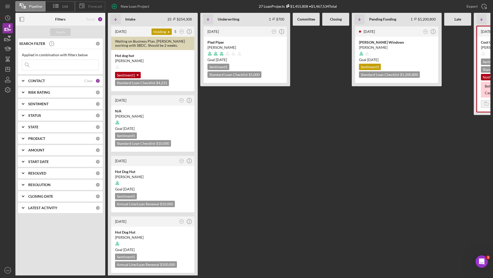
click at [93, 6] on span "Forecast" at bounding box center [95, 6] width 14 height 4
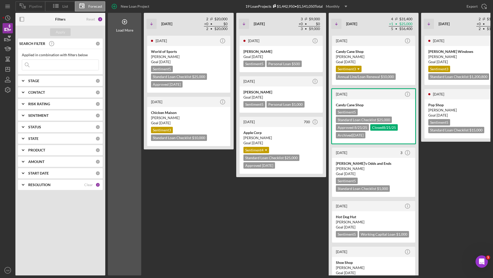
click at [28, 5] on icon at bounding box center [22, 5] width 13 height 13
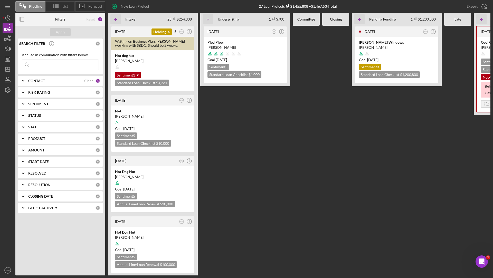
click at [68, 6] on span "List" at bounding box center [65, 6] width 6 height 4
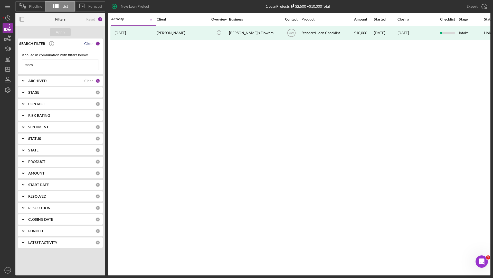
click at [92, 44] on div "Clear" at bounding box center [88, 44] width 9 height 4
click at [56, 30] on button "Apply" at bounding box center [60, 32] width 21 height 8
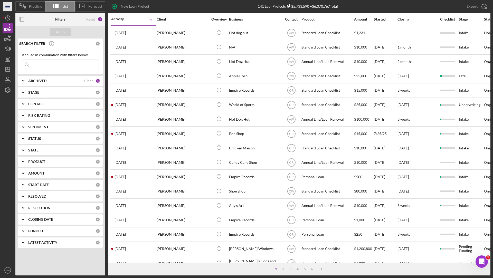
click at [11, 6] on icon "Icon/Menu" at bounding box center [8, 7] width 12 height 12
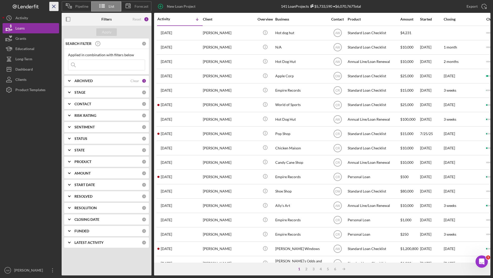
click at [54, 4] on icon "Icon/Menu Close" at bounding box center [54, 7] width 12 height 12
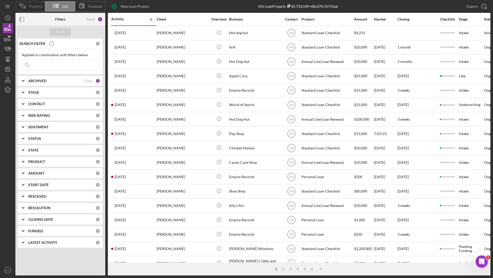
click at [35, 5] on span "Pipeline" at bounding box center [35, 6] width 13 height 4
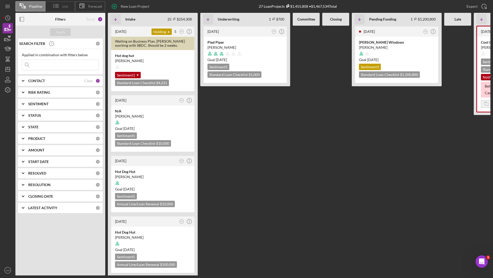
click at [58, 7] on line at bounding box center [56, 7] width 3 height 0
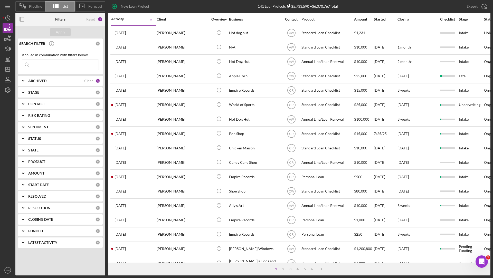
click at [33, 84] on div "ARCHIVED Clear 1" at bounding box center [64, 81] width 72 height 10
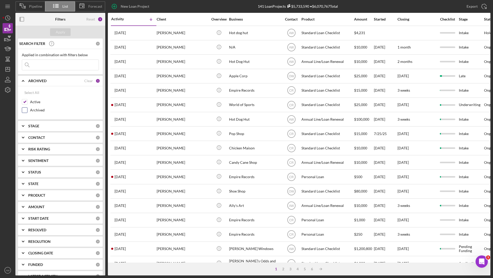
click at [25, 108] on input "Archived" at bounding box center [24, 110] width 5 height 5
click at [58, 28] on div "Apply" at bounding box center [60, 32] width 90 height 13
click at [29, 6] on icon at bounding box center [22, 5] width 13 height 13
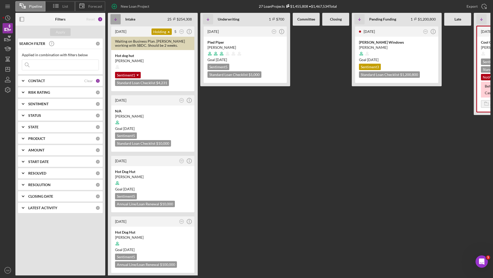
click at [115, 21] on icon "Icon/Table Sort Arrow" at bounding box center [115, 19] width 10 height 10
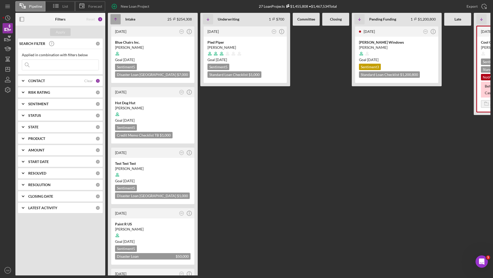
click at [115, 21] on icon "Icon/Table Sort Arrow" at bounding box center [115, 19] width 10 height 10
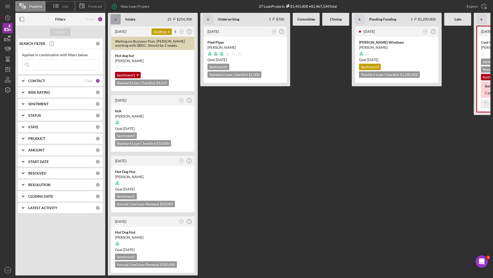
click at [115, 20] on polyline "button" at bounding box center [115, 19] width 2 height 1
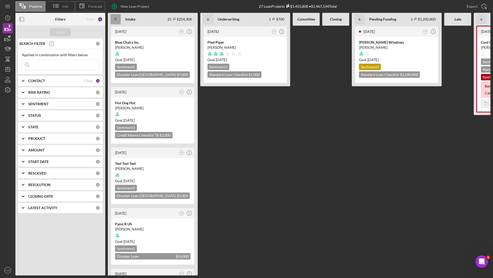
click at [115, 20] on line "button" at bounding box center [115, 19] width 0 height 2
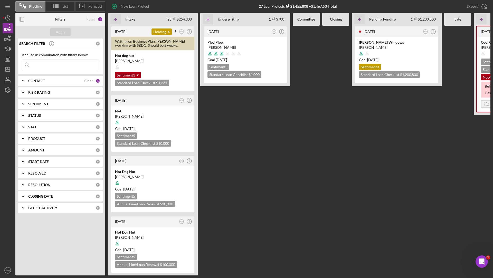
click at [54, 77] on div "CONTACT Clear 1" at bounding box center [64, 81] width 72 height 10
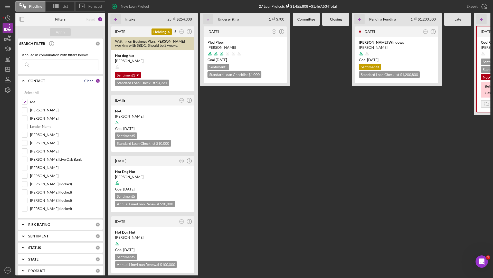
click at [87, 81] on div "Clear" at bounding box center [88, 81] width 9 height 4
click at [62, 34] on div "Apply" at bounding box center [60, 32] width 9 height 8
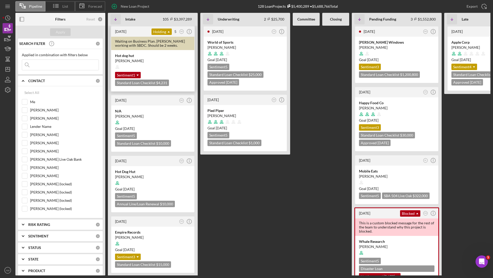
click at [169, 59] on div "[PERSON_NAME]" at bounding box center [152, 60] width 75 height 5
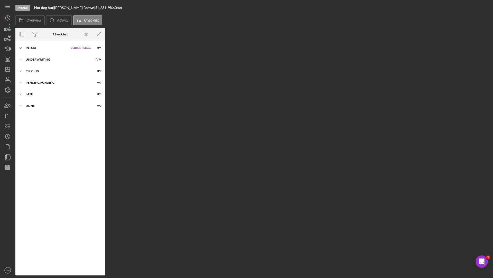
click at [24, 48] on icon "Icon/Expander" at bounding box center [20, 48] width 10 height 10
click at [23, 103] on icon "Icon/Expander" at bounding box center [20, 103] width 10 height 10
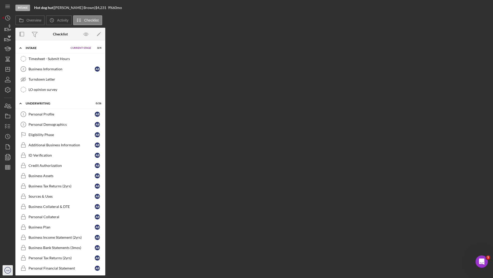
click at [10, 272] on circle "button" at bounding box center [8, 270] width 6 height 6
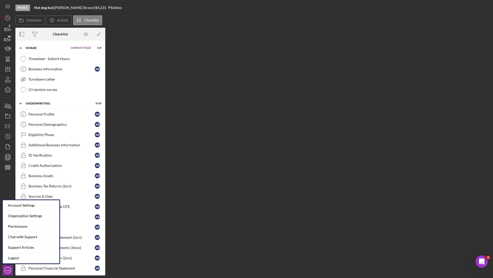
click at [150, 148] on div "Overview Internal Workflow Stage Intake Icon/Dropdown Arrow Archive (can unarch…" at bounding box center [252, 152] width 475 height 248
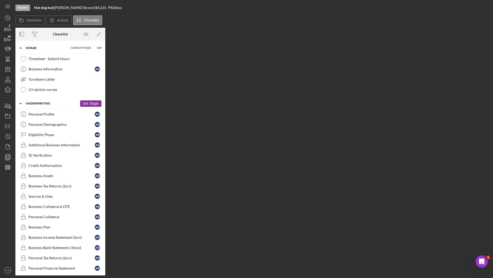
click at [83, 101] on button "Set Stage" at bounding box center [90, 103] width 21 height 6
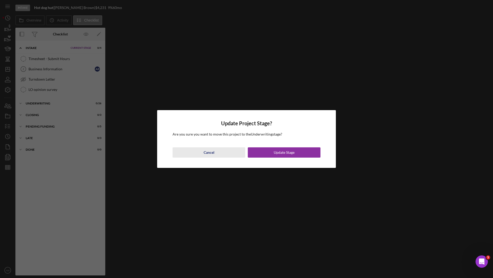
click at [201, 151] on button "Cancel" at bounding box center [208, 152] width 73 height 10
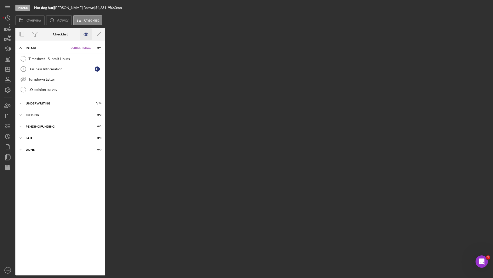
click at [86, 33] on icon "button" at bounding box center [86, 34] width 4 height 3
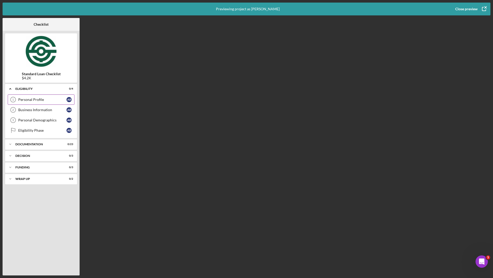
click at [14, 100] on icon "Personal Profile 1" at bounding box center [13, 99] width 13 height 13
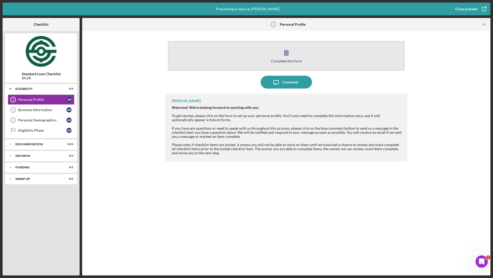
click at [264, 51] on button "Complete the Form Form" at bounding box center [286, 56] width 237 height 30
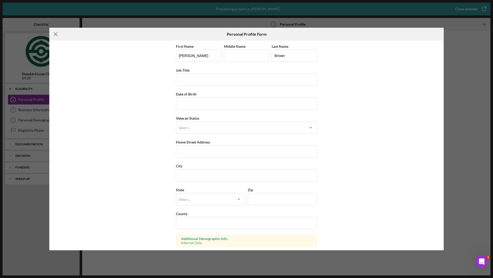
click at [59, 33] on icon "Icon/Menu Close" at bounding box center [55, 34] width 13 height 13
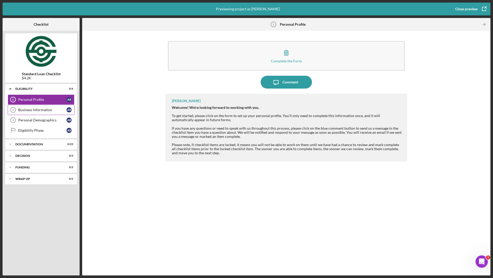
click at [51, 113] on div "Business Information 2 Business Information A B" at bounding box center [41, 110] width 67 height 10
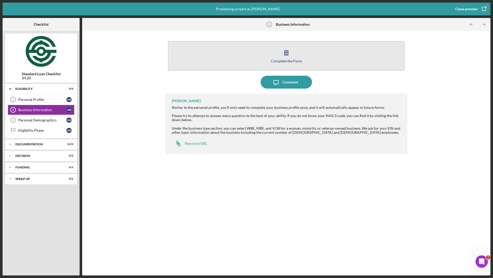
click at [223, 54] on button "Complete the Form Form" at bounding box center [286, 56] width 237 height 30
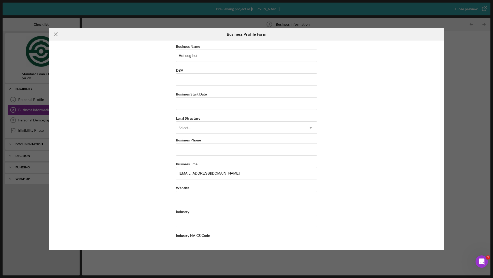
click at [57, 36] on line at bounding box center [55, 34] width 3 height 3
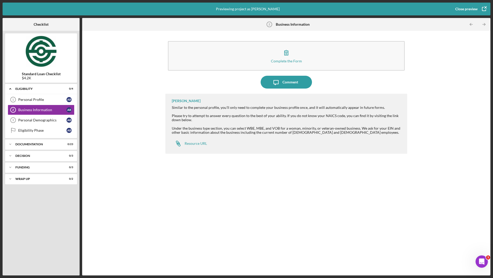
click at [470, 7] on div "Close preview" at bounding box center [466, 9] width 22 height 10
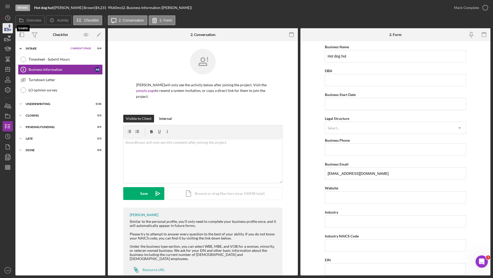
click at [11, 28] on icon "button" at bounding box center [7, 28] width 13 height 13
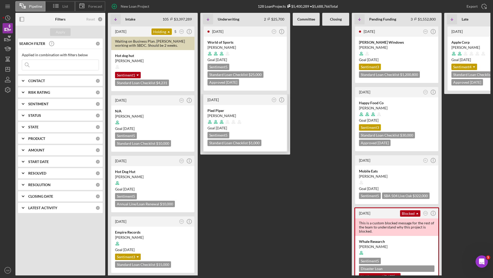
click at [236, 117] on icon at bounding box center [239, 122] width 10 height 10
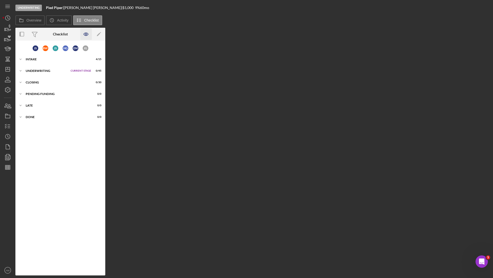
click at [86, 33] on icon "button" at bounding box center [86, 34] width 4 height 3
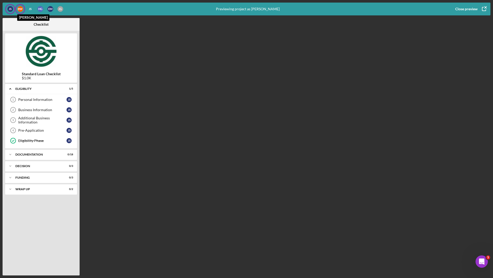
click at [19, 10] on div "B W" at bounding box center [20, 9] width 6 height 6
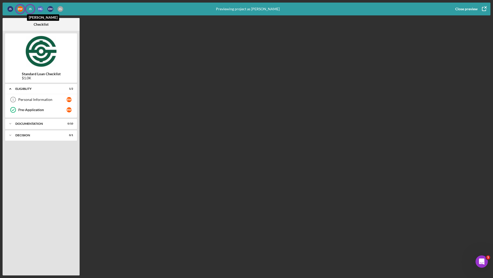
click at [30, 9] on div "J S" at bounding box center [30, 9] width 6 height 6
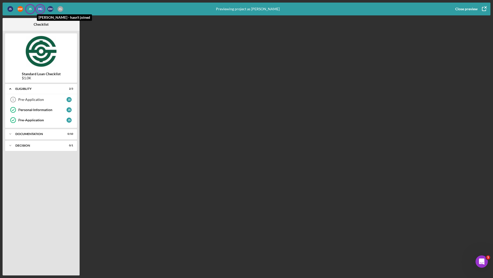
click at [38, 9] on div "H G" at bounding box center [40, 9] width 6 height 6
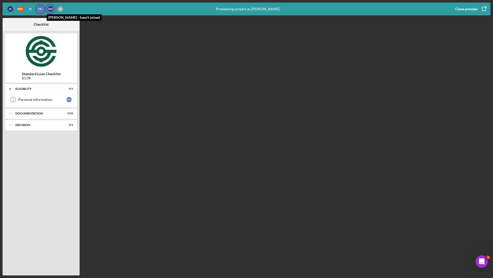
click at [48, 9] on div "E M" at bounding box center [50, 9] width 6 height 6
click at [61, 10] on div "[PERSON_NAME]" at bounding box center [60, 9] width 6 height 6
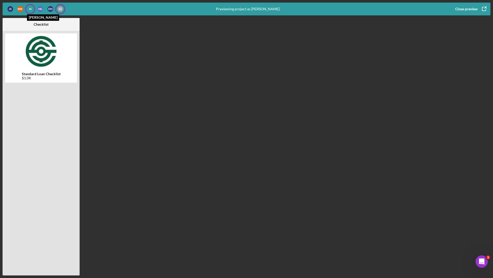
click at [30, 8] on div "J S" at bounding box center [30, 9] width 6 height 6
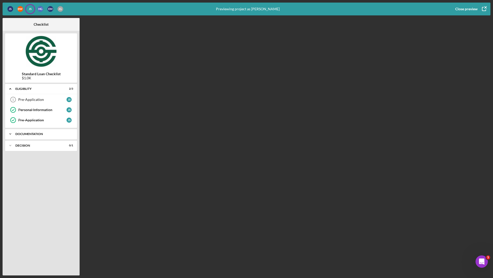
click at [16, 137] on div "Icon/Expander Documentation 0 / 10" at bounding box center [41, 134] width 72 height 10
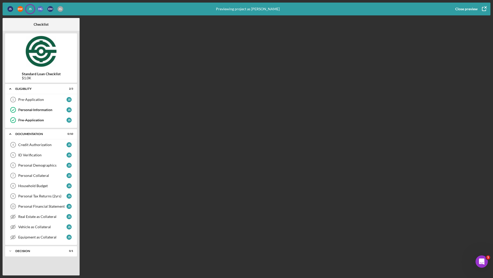
click at [472, 5] on div "Close preview" at bounding box center [466, 9] width 22 height 10
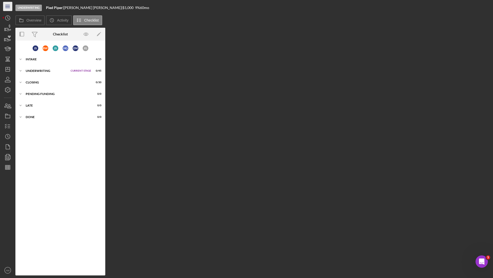
click at [6, 6] on icon "Icon/Menu" at bounding box center [8, 7] width 12 height 12
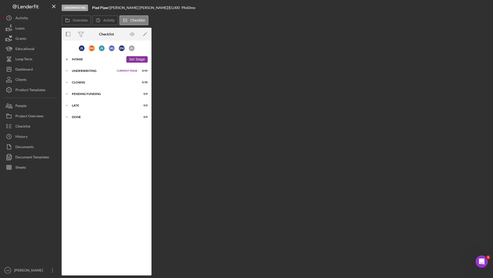
click at [75, 58] on div "Intake" at bounding box center [98, 59] width 52 height 3
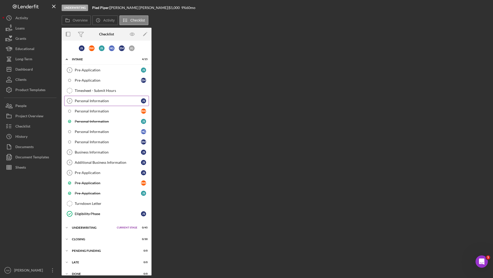
click at [88, 101] on div "Personal Information" at bounding box center [108, 101] width 66 height 4
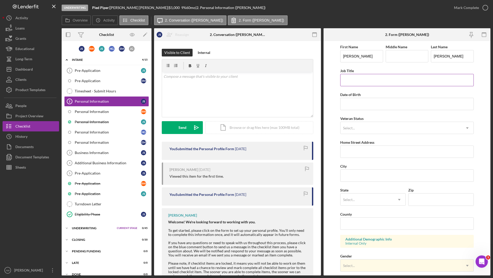
click at [376, 79] on input "Job Title" at bounding box center [406, 80] width 133 height 12
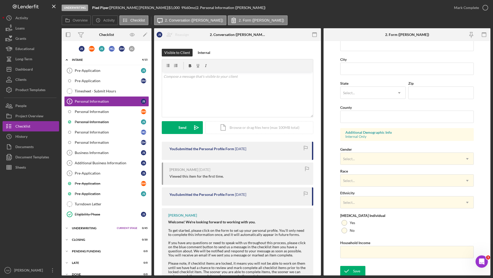
click at [451, 40] on div at bounding box center [462, 34] width 56 height 13
